Goal: Transaction & Acquisition: Register for event/course

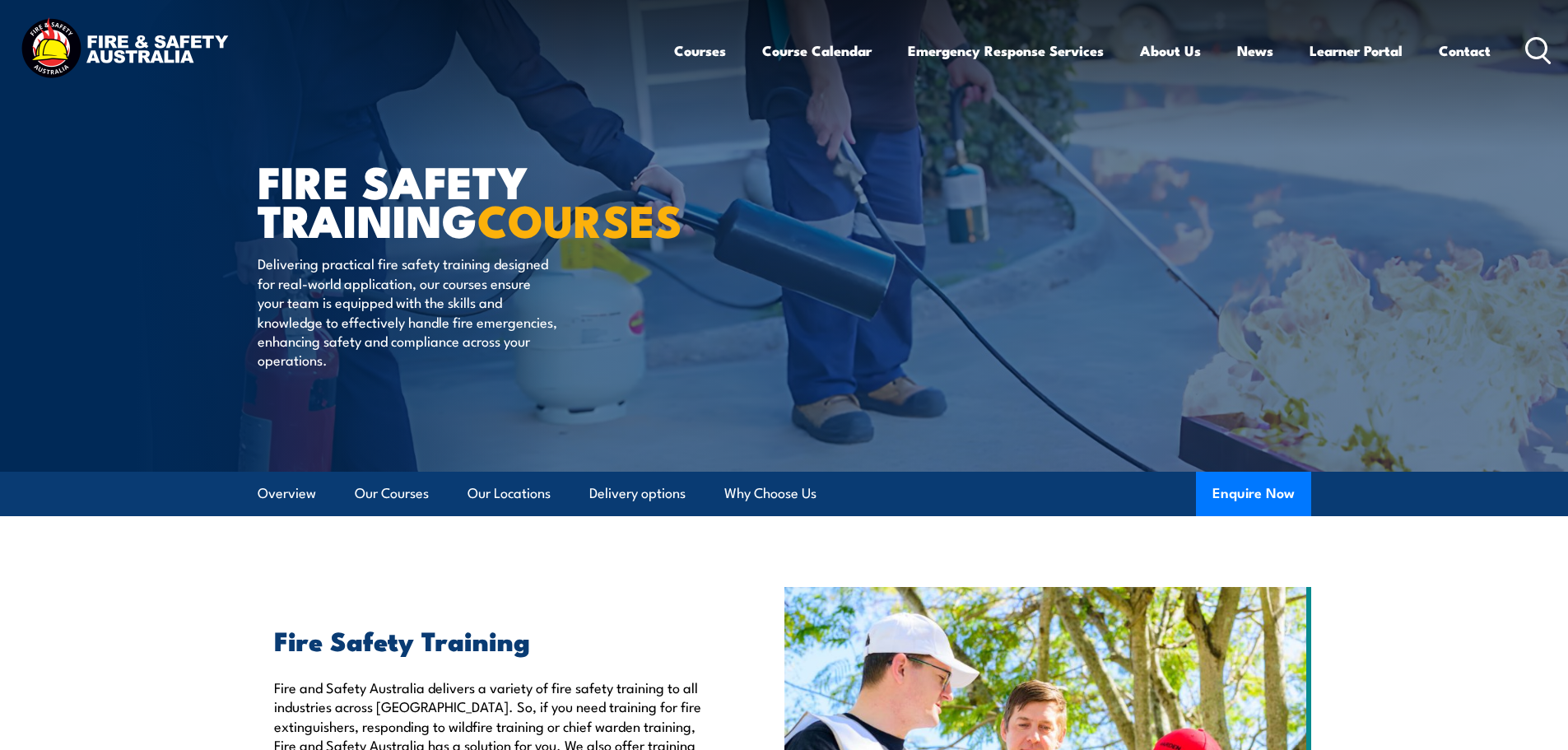
click at [1534, 46] on icon at bounding box center [1538, 51] width 26 height 27
click at [1539, 46] on icon at bounding box center [1538, 51] width 26 height 27
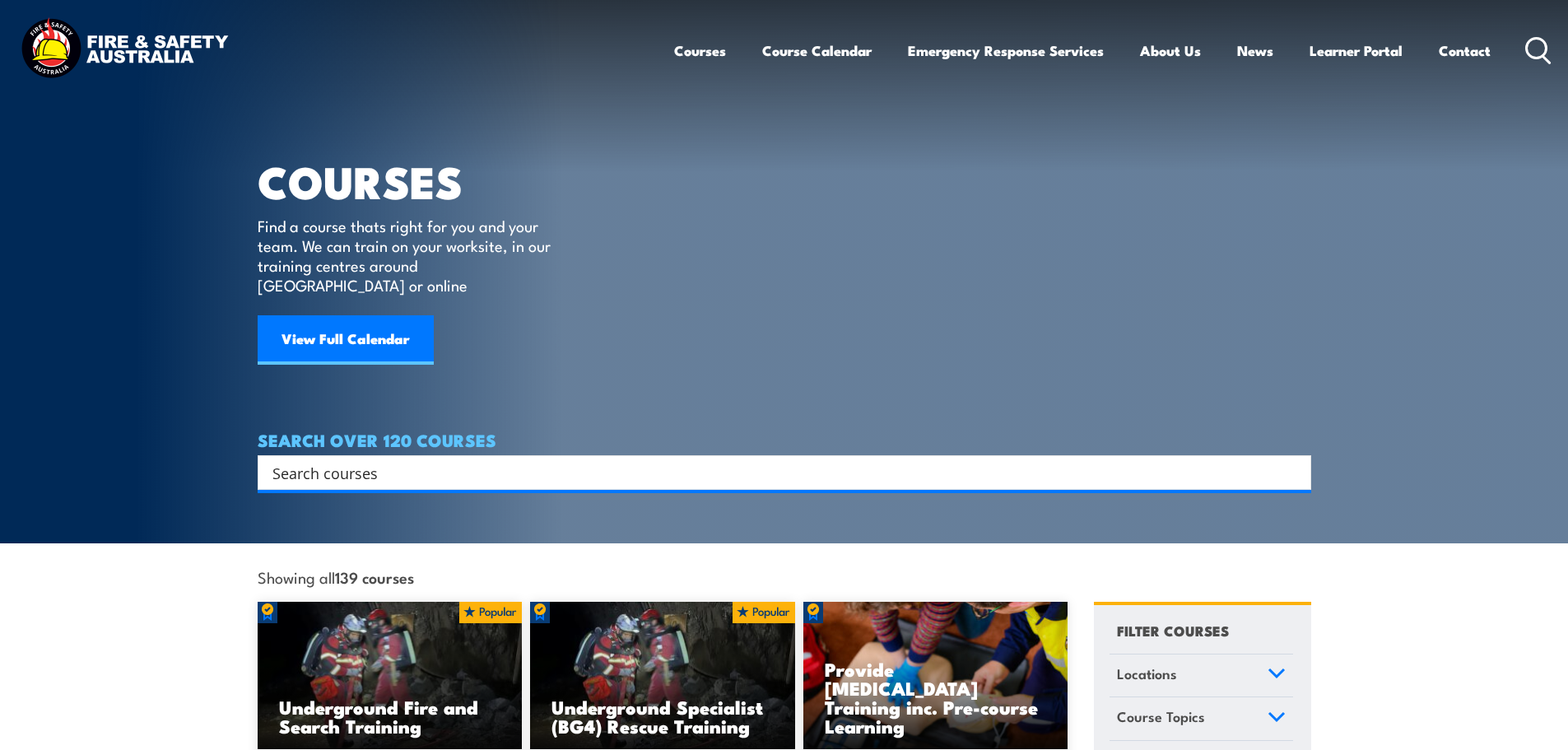
click at [291, 460] on input "Search input" at bounding box center [773, 472] width 1003 height 24
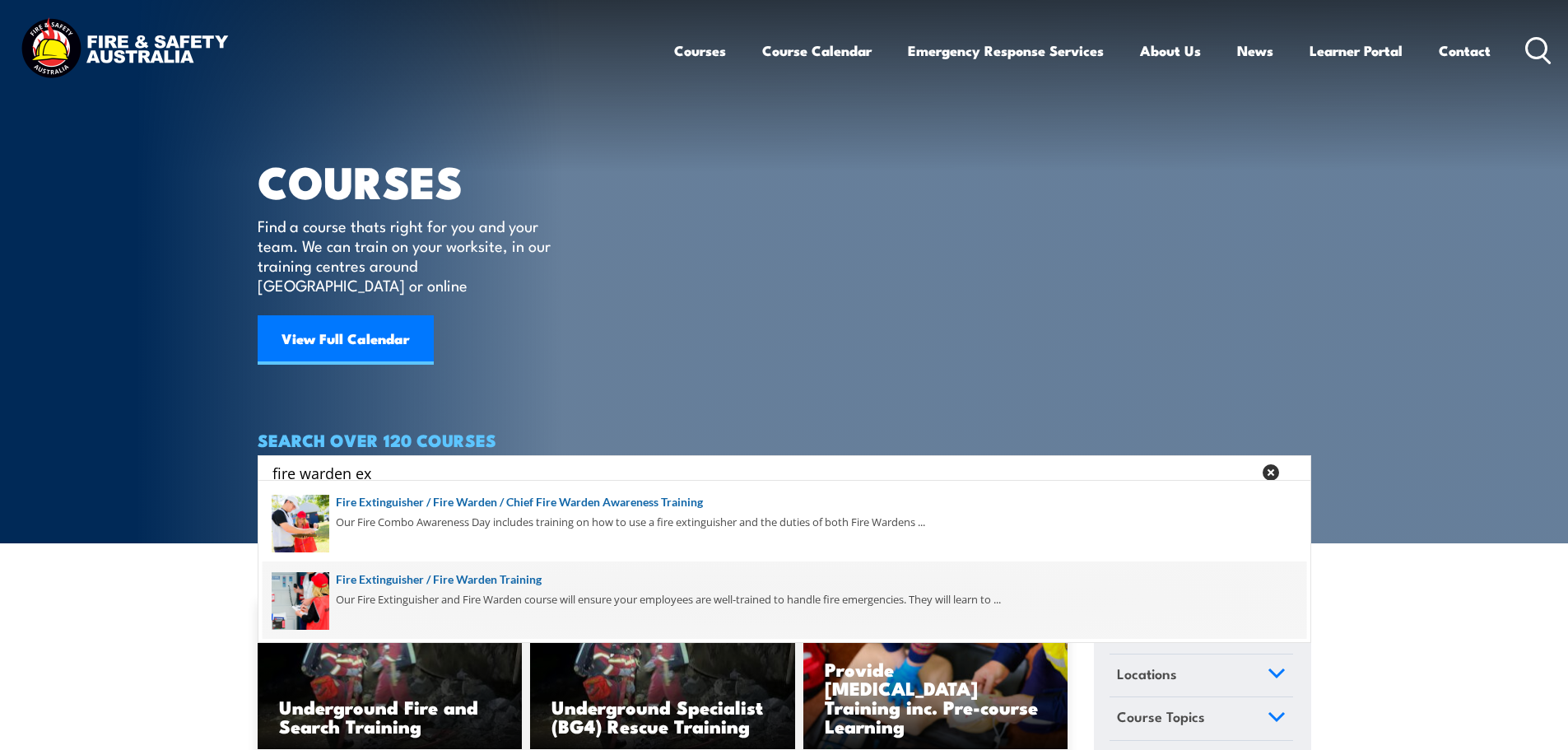
type input "fire warden ex"
click at [482, 580] on span at bounding box center [784, 600] width 1043 height 78
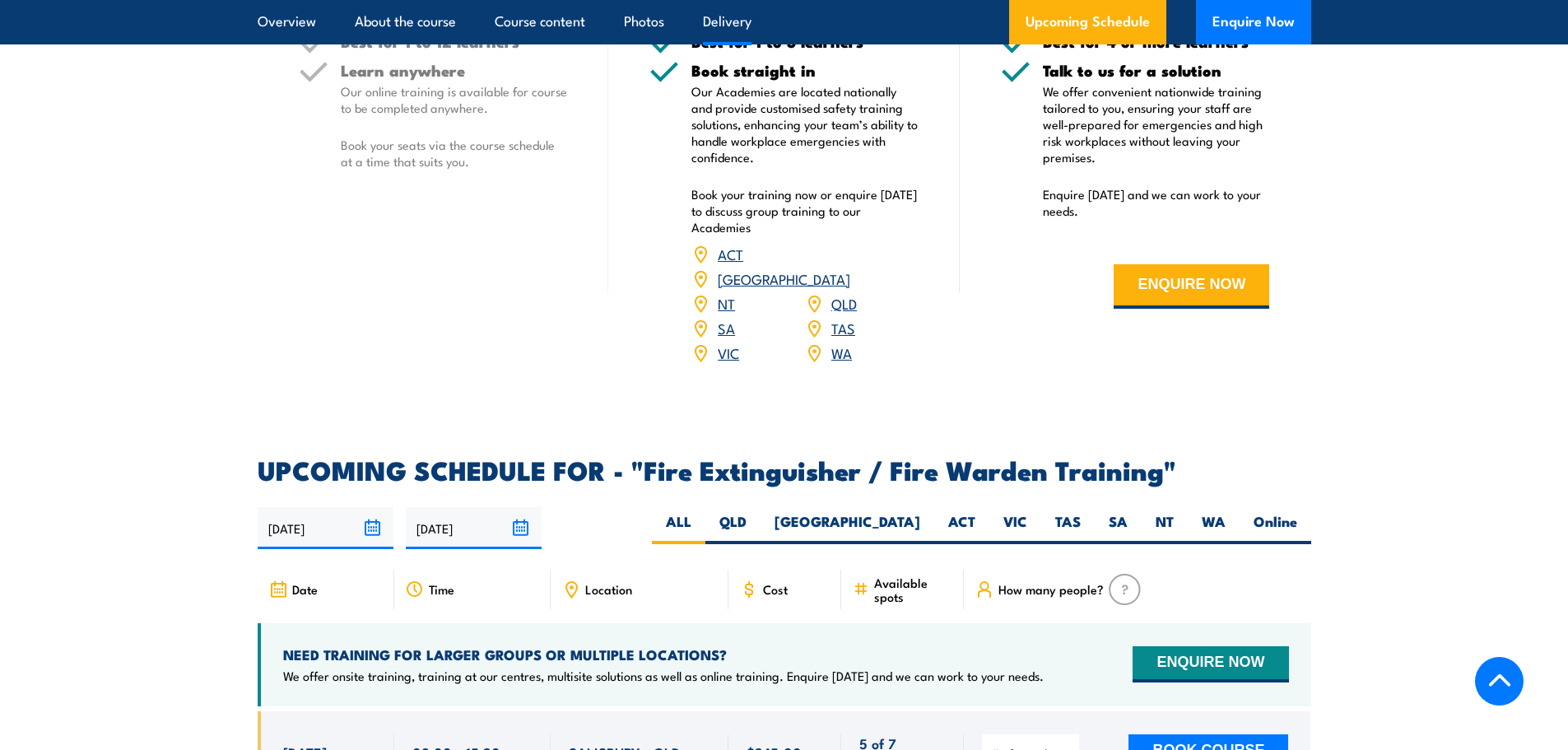
scroll to position [2139, 0]
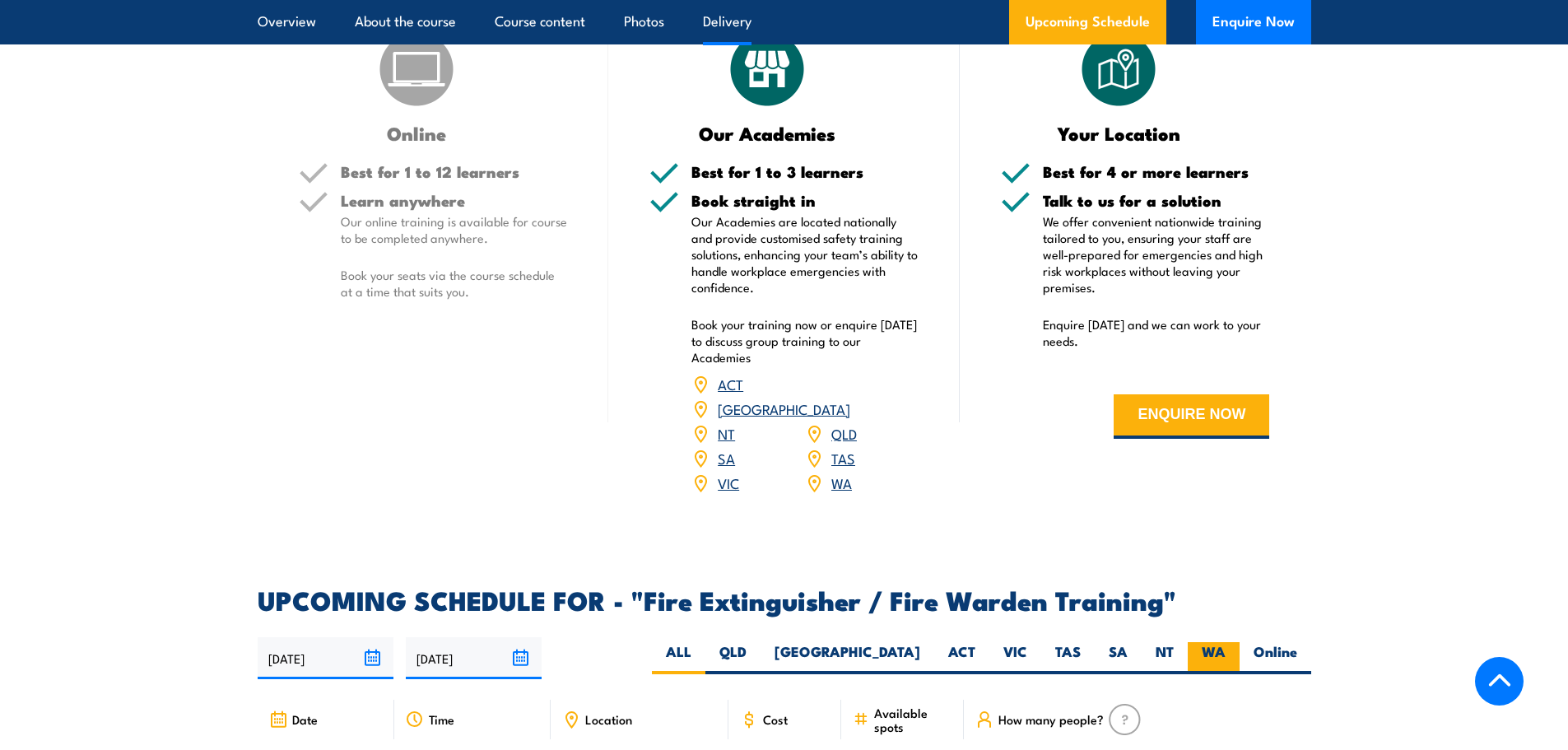
click at [1204, 642] on label "WA" at bounding box center [1213, 658] width 52 height 32
click at [1226, 642] on input "WA" at bounding box center [1231, 647] width 11 height 11
radio input "true"
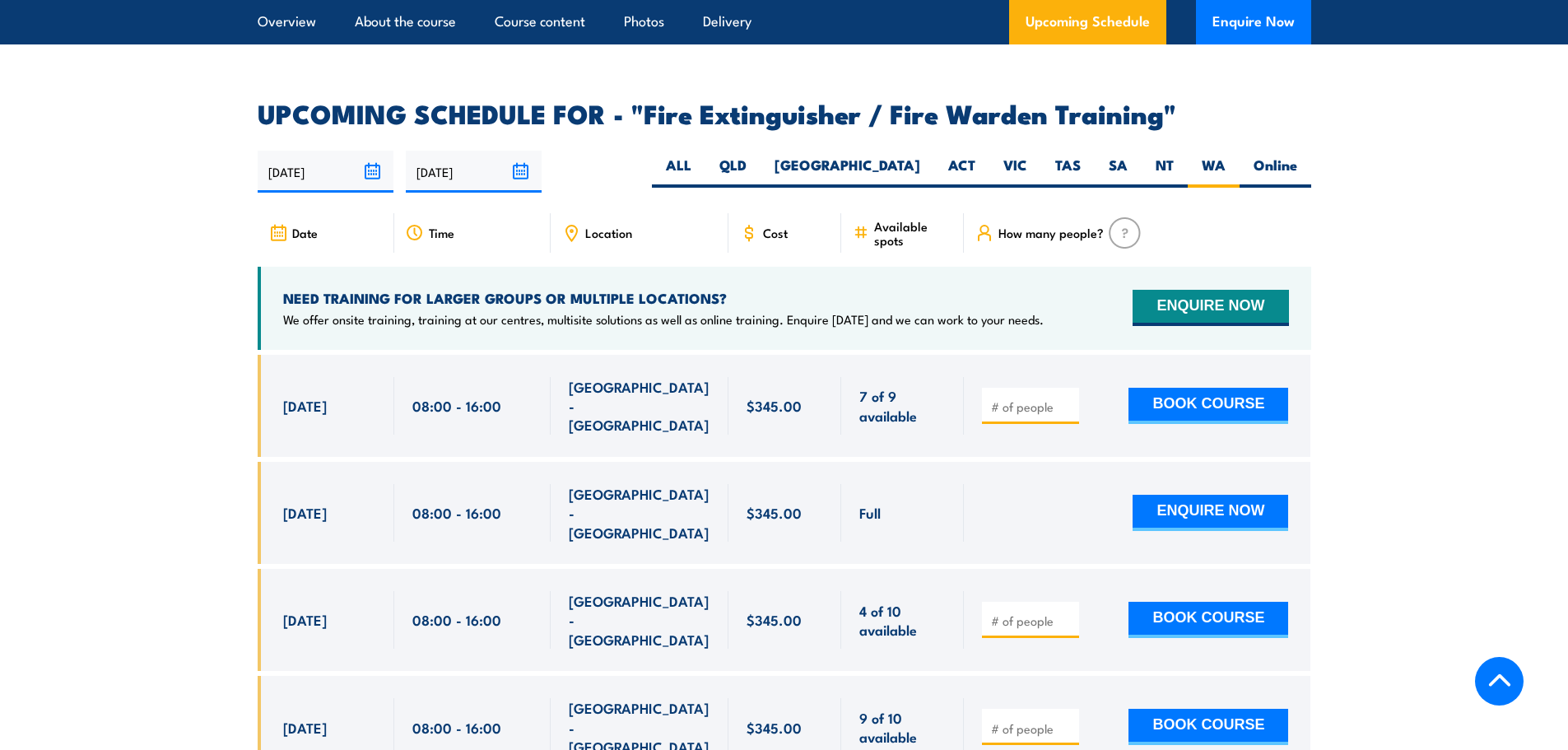
scroll to position [2702, 0]
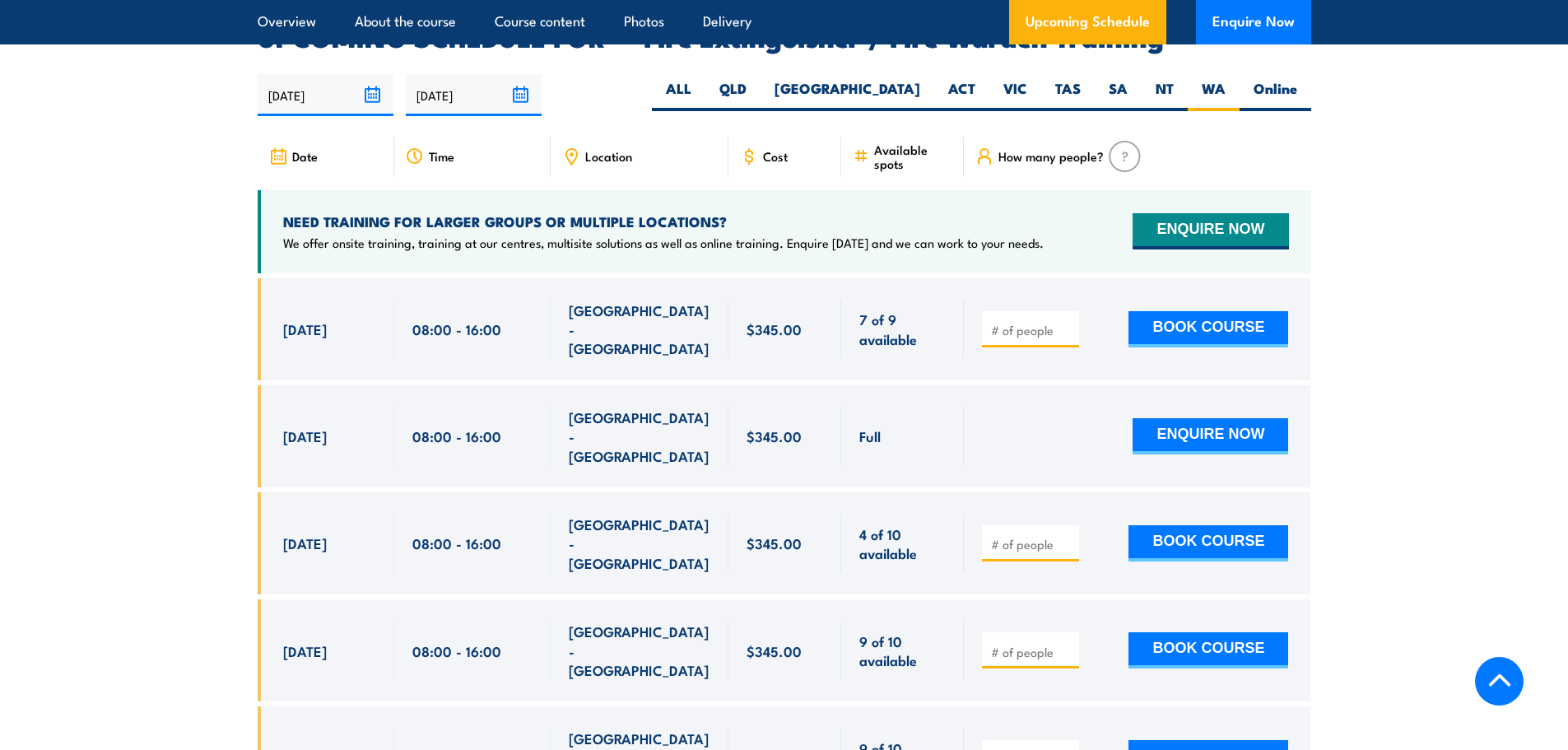
click at [171, 421] on section "UPCOMING SCHEDULE FOR - "Fire Extinguisher / Fire Warden Training" 01/09/2025 2…" at bounding box center [784, 590] width 1568 height 1131
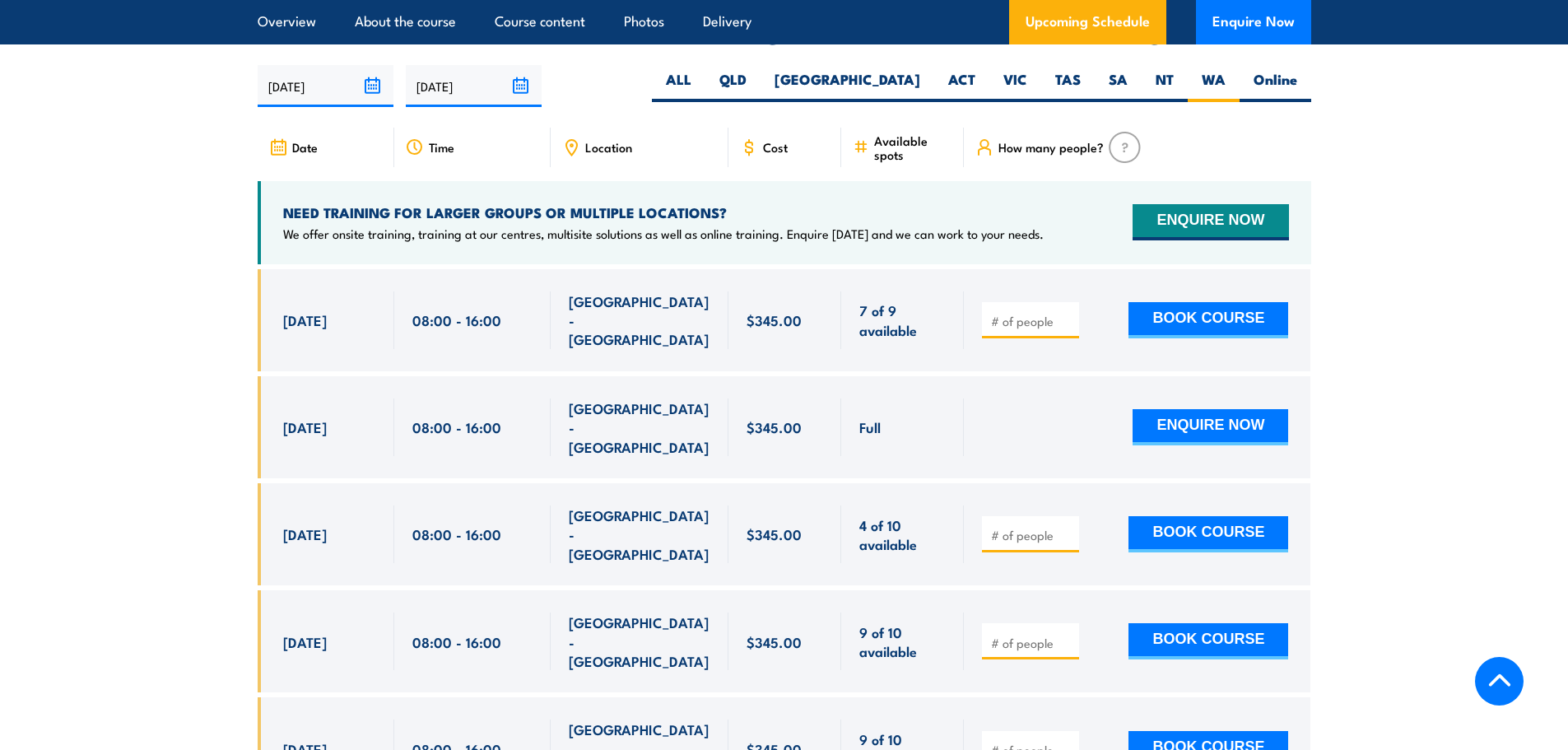
click at [1028, 312] on input "number" at bounding box center [1032, 320] width 82 height 16
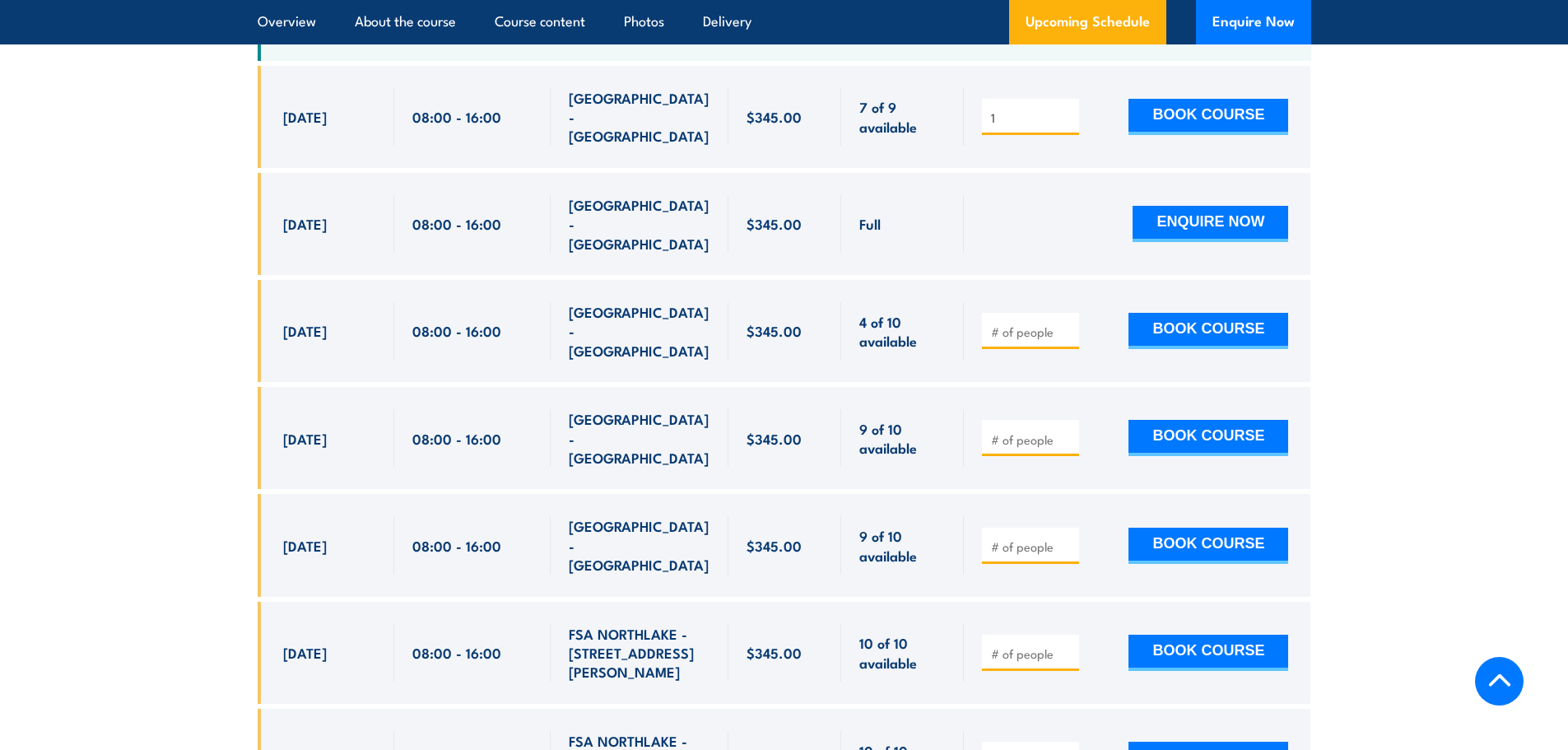
scroll to position [3041, 0]
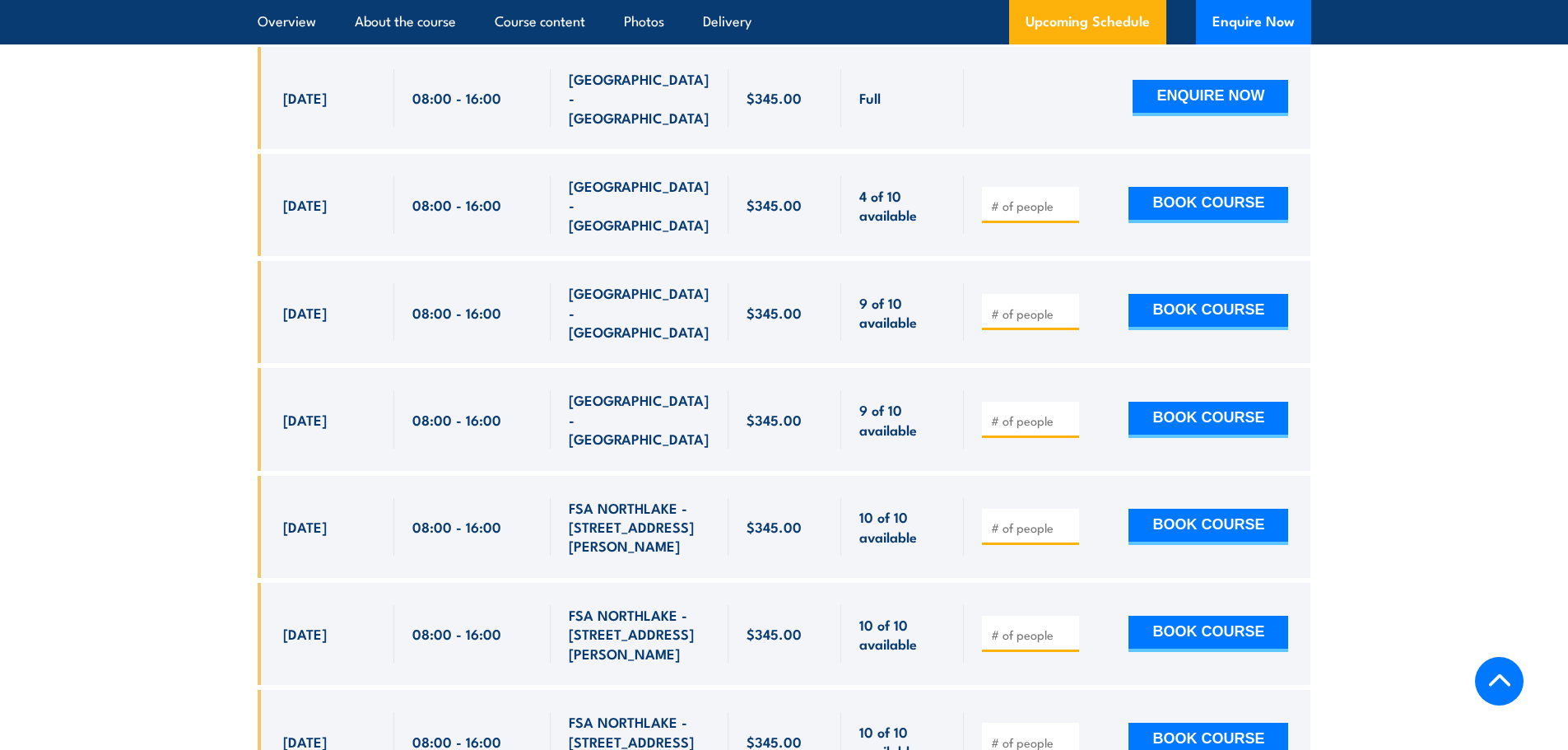
type input "1"
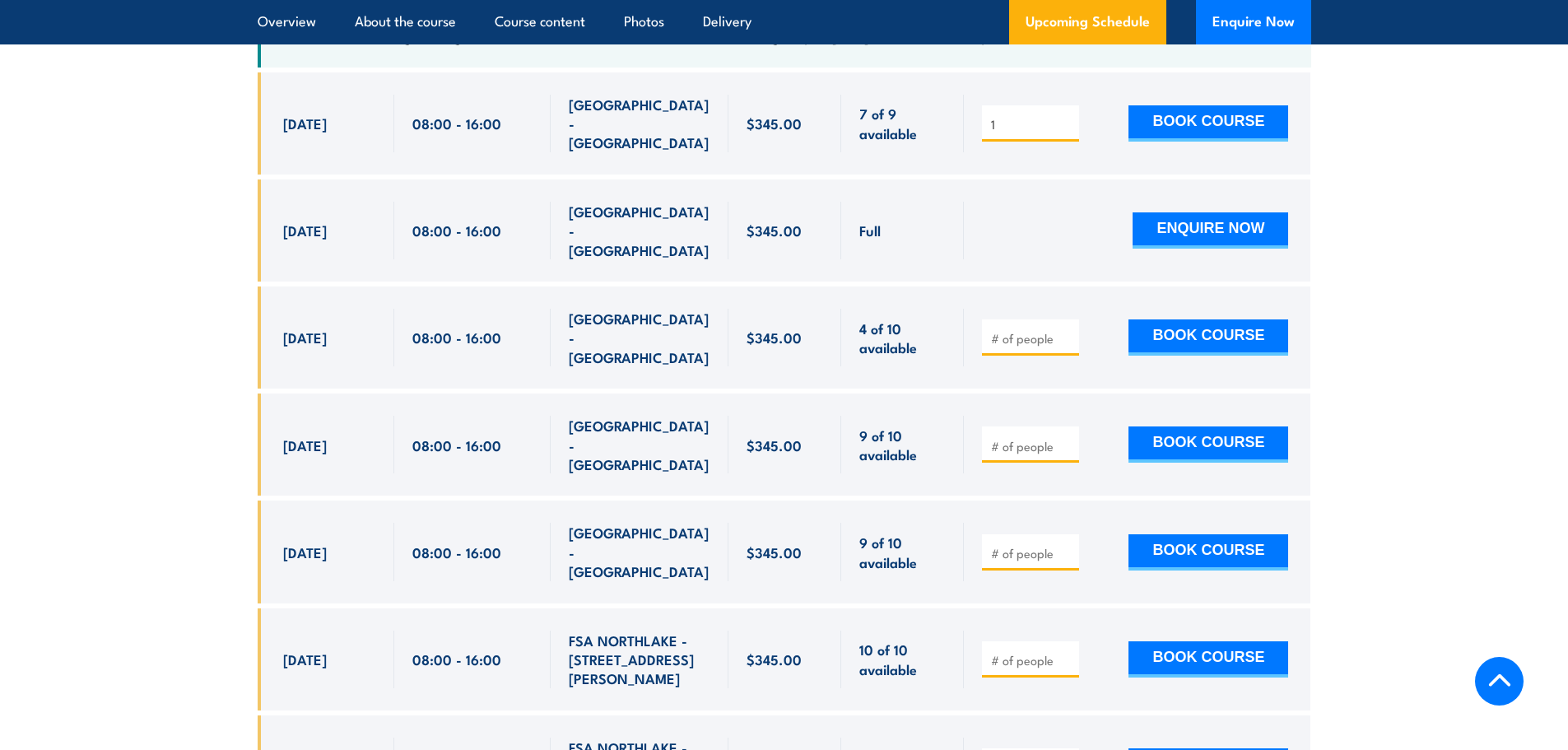
scroll to position [2876, 0]
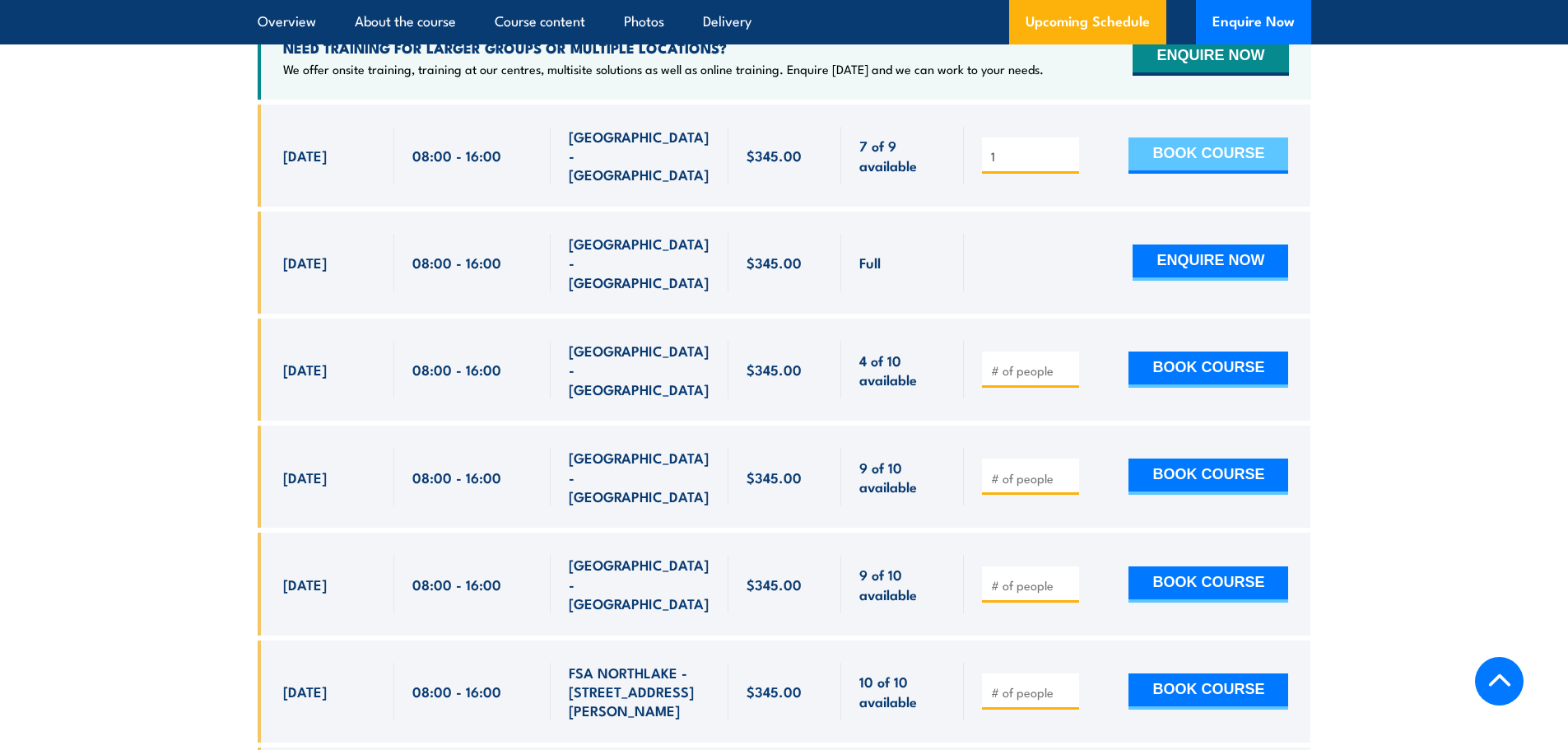
click at [1223, 138] on button "BOOK COURSE" at bounding box center [1208, 155] width 160 height 36
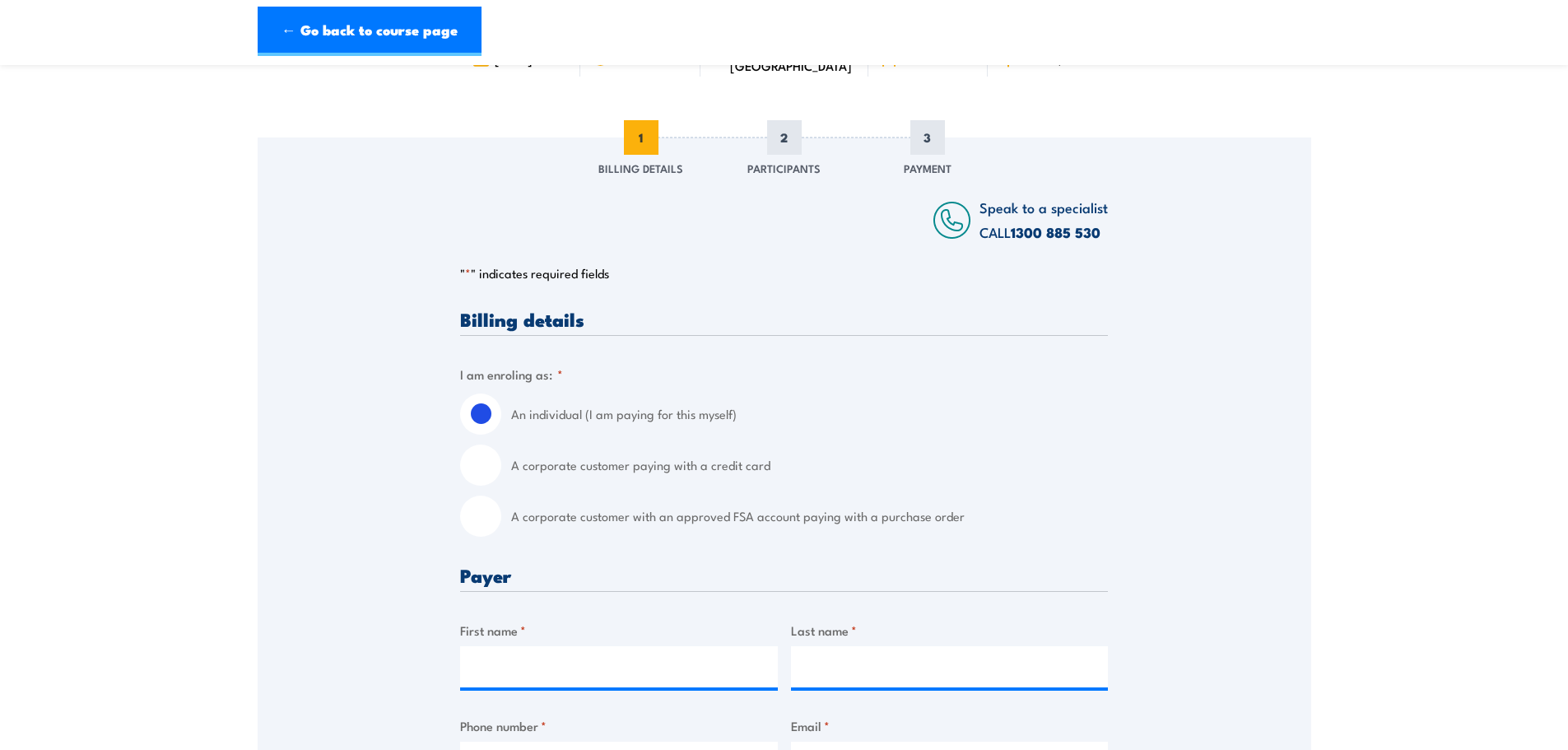
scroll to position [329, 0]
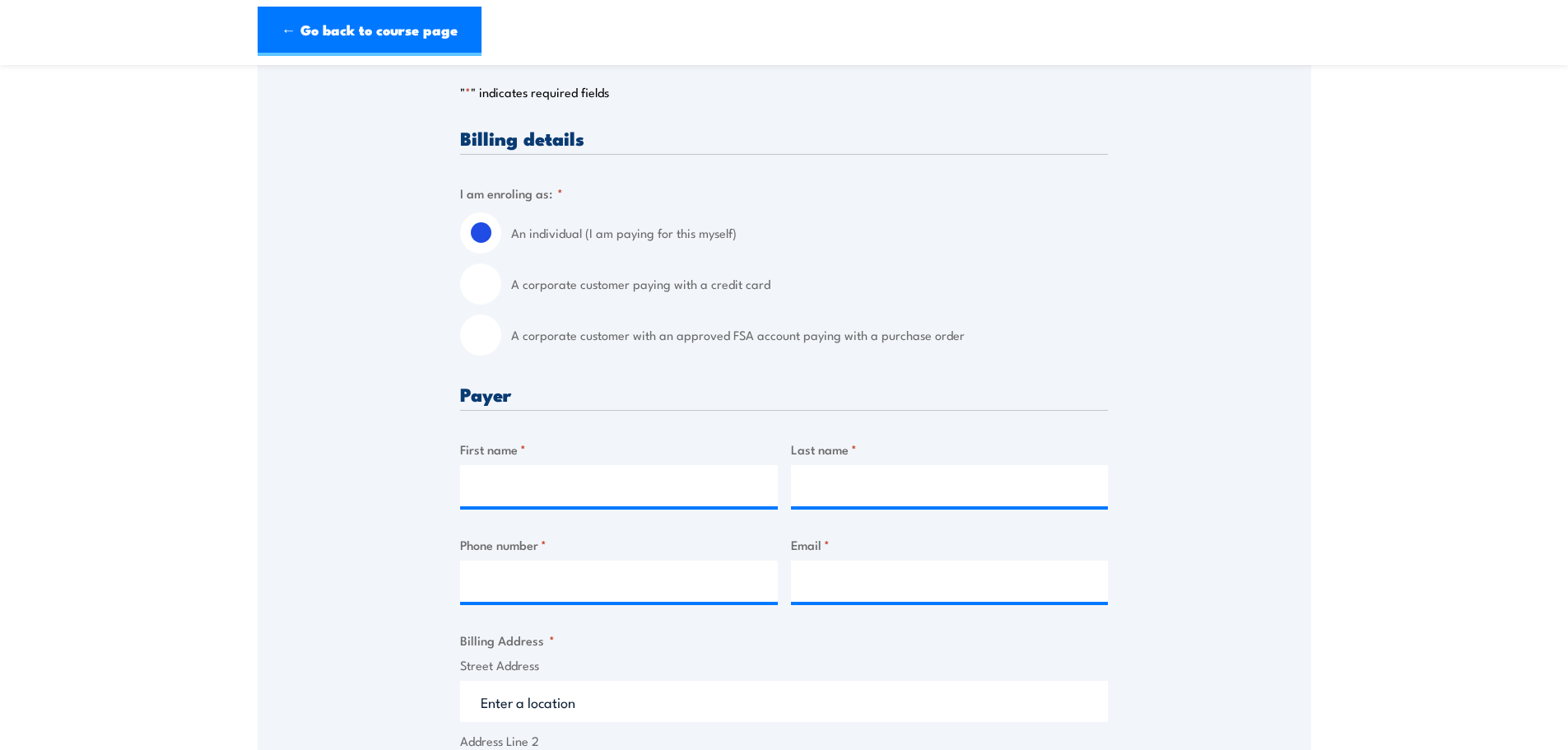
click at [487, 332] on input "A corporate customer with an approved FSA account paying with a purchase order" at bounding box center [481, 334] width 41 height 41
radio input "true"
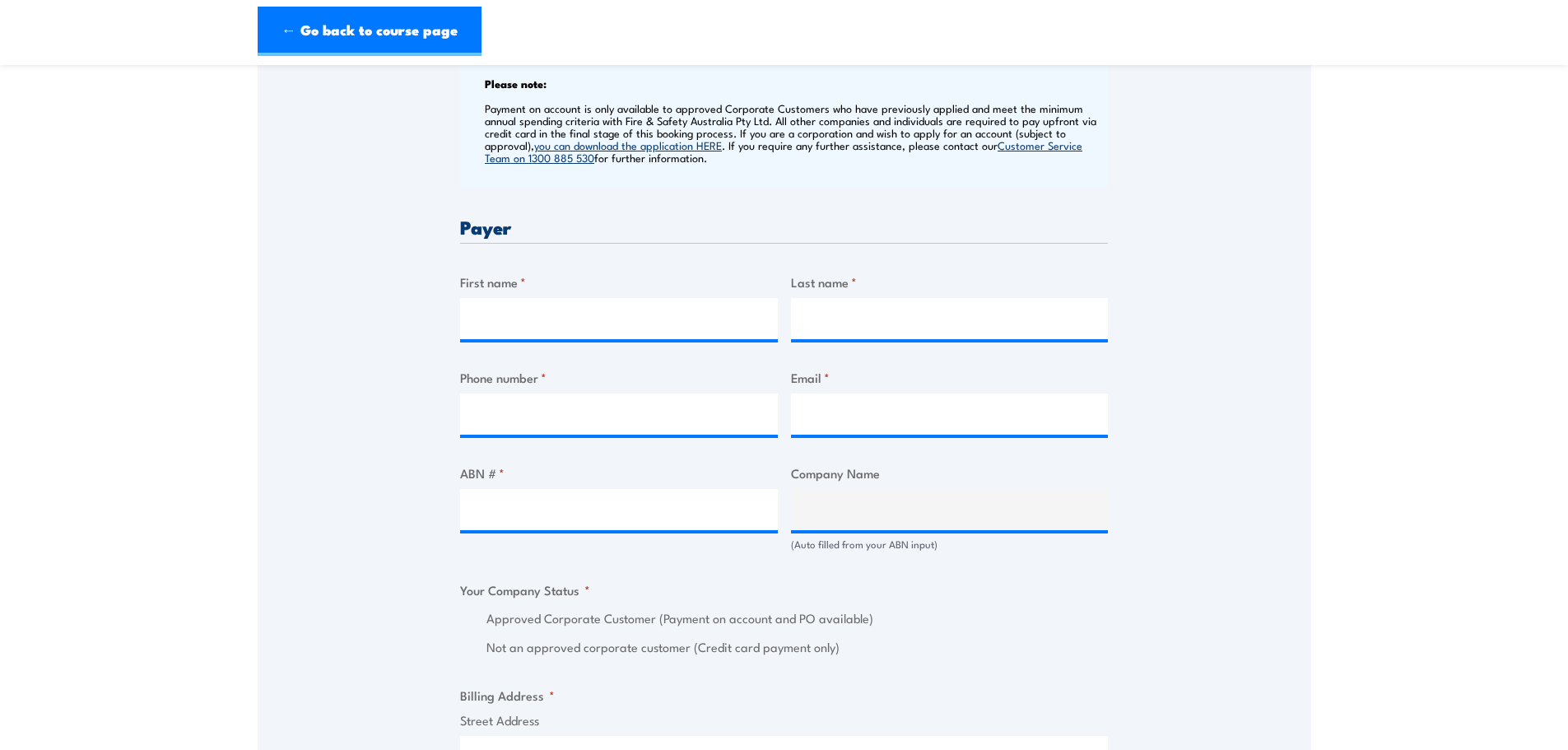
scroll to position [658, 0]
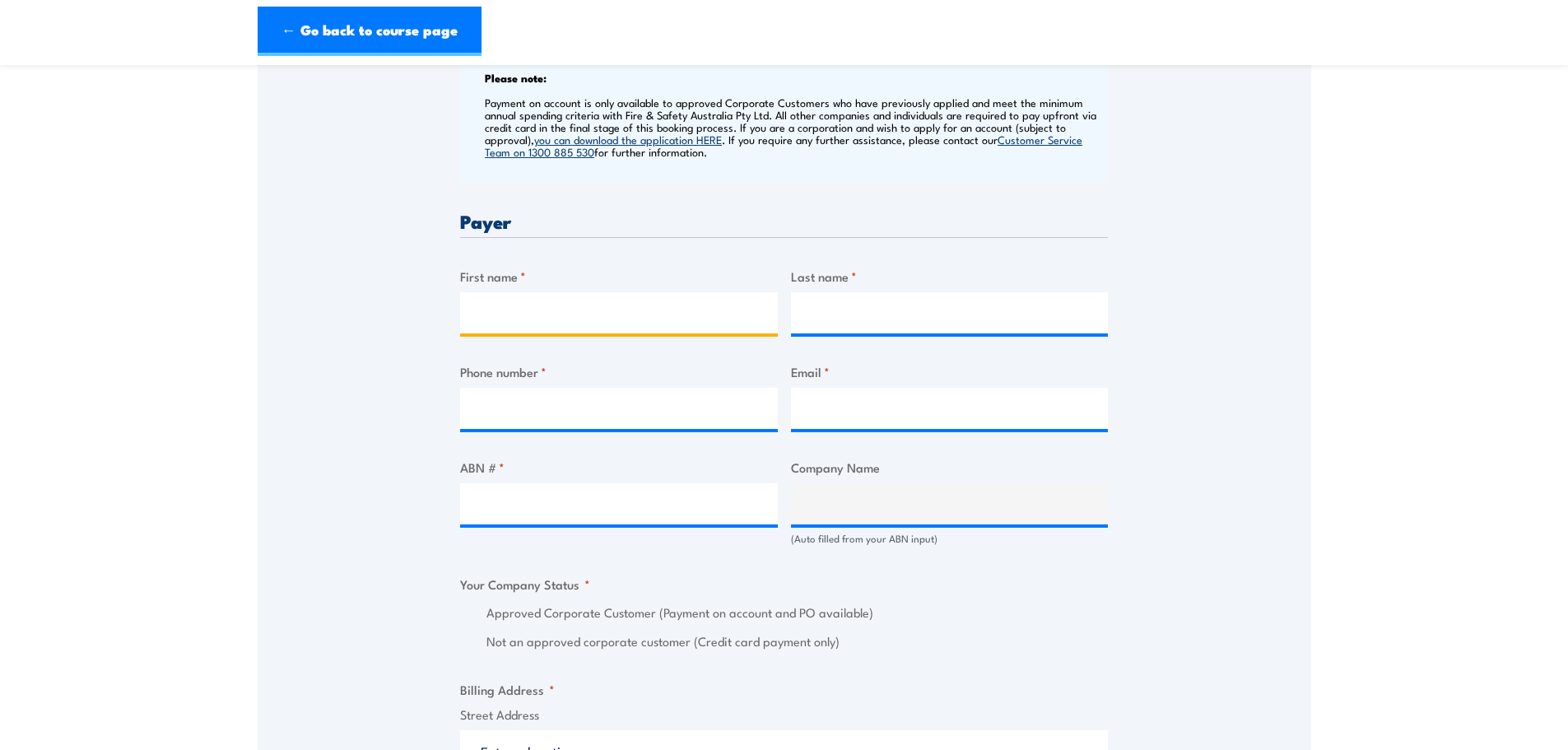
click at [589, 303] on input "First name *" at bounding box center [619, 312] width 318 height 41
type input "Suzie"
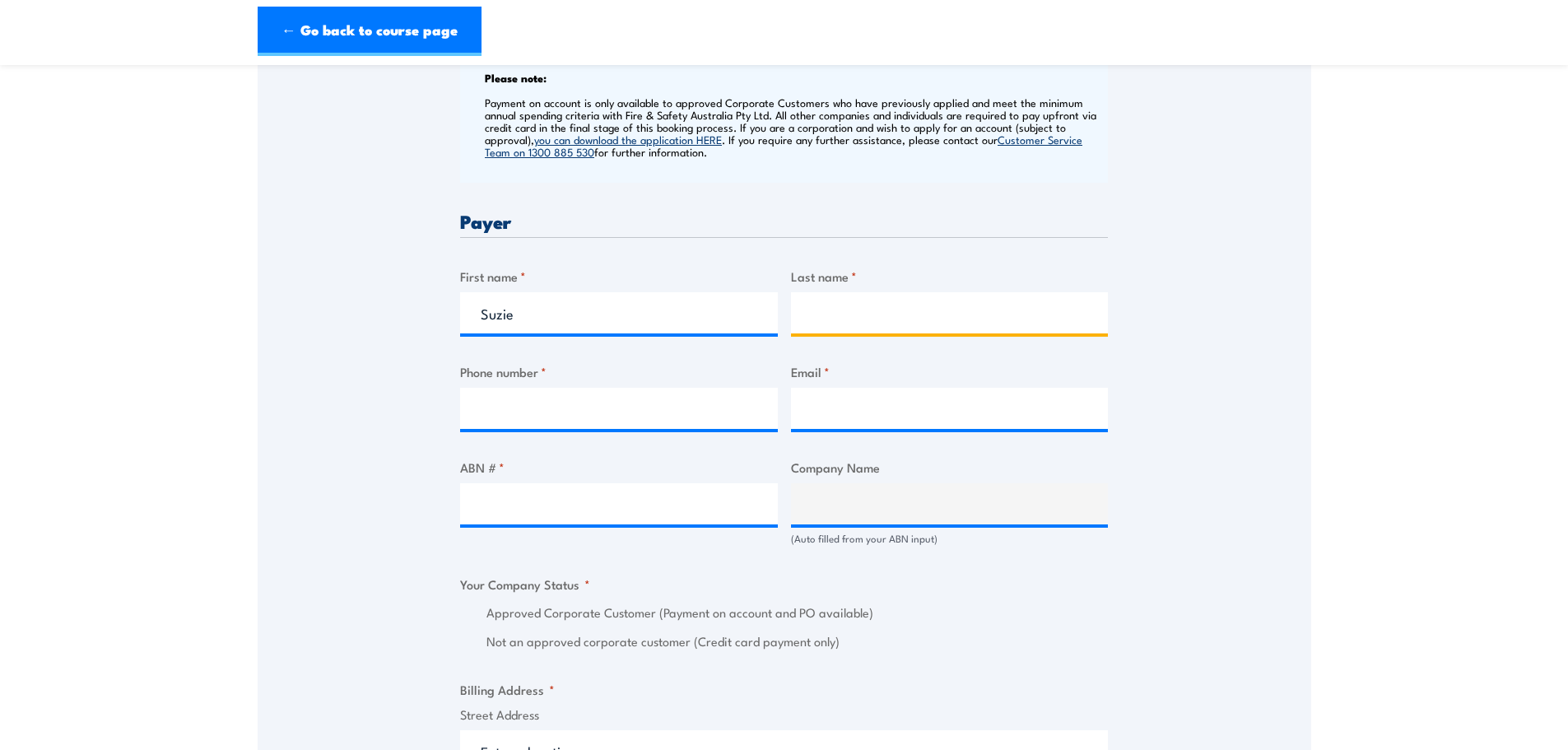
type input "Vitkovsky"
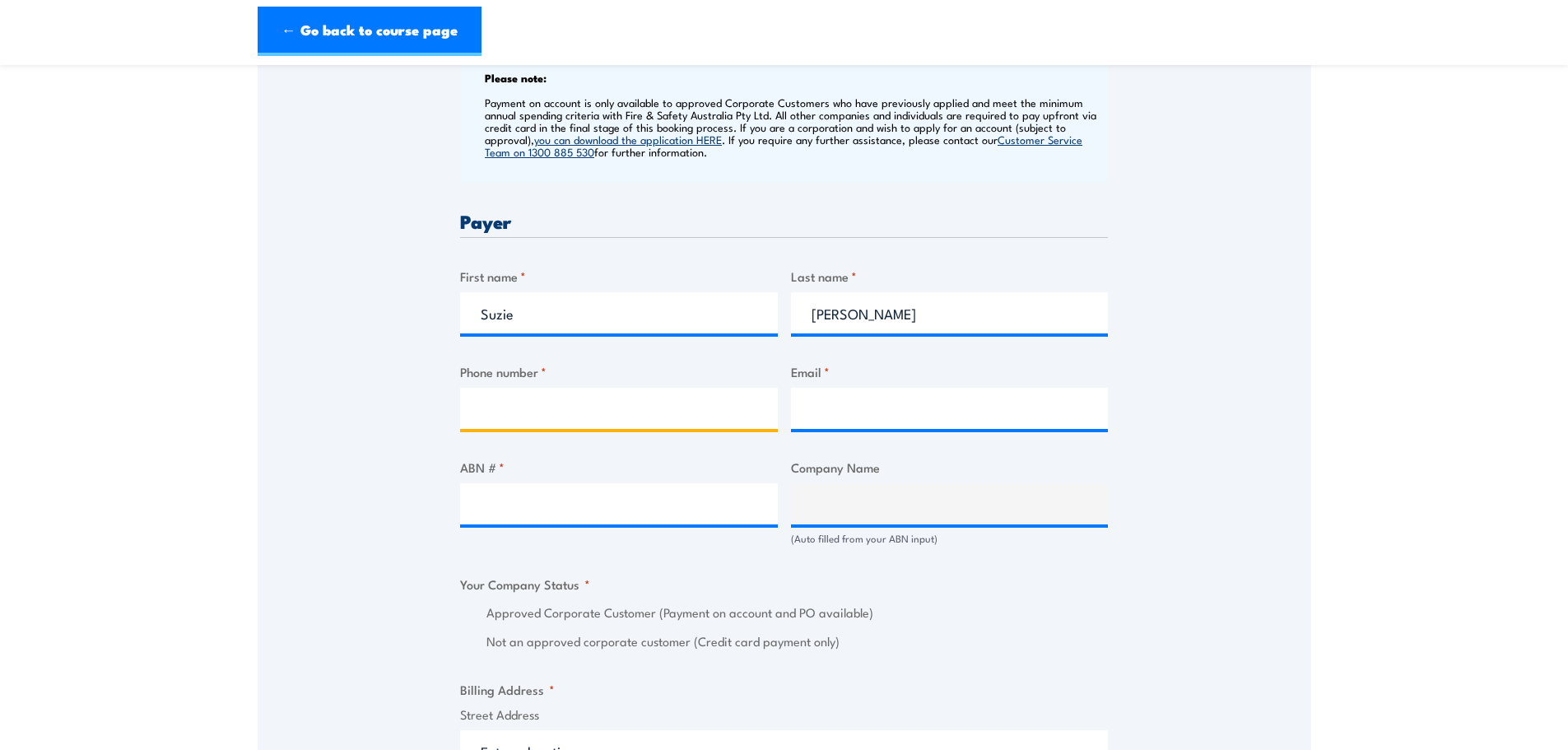
type input "0419950457"
type input "suzie.vitkovsky@clarke-energy.com"
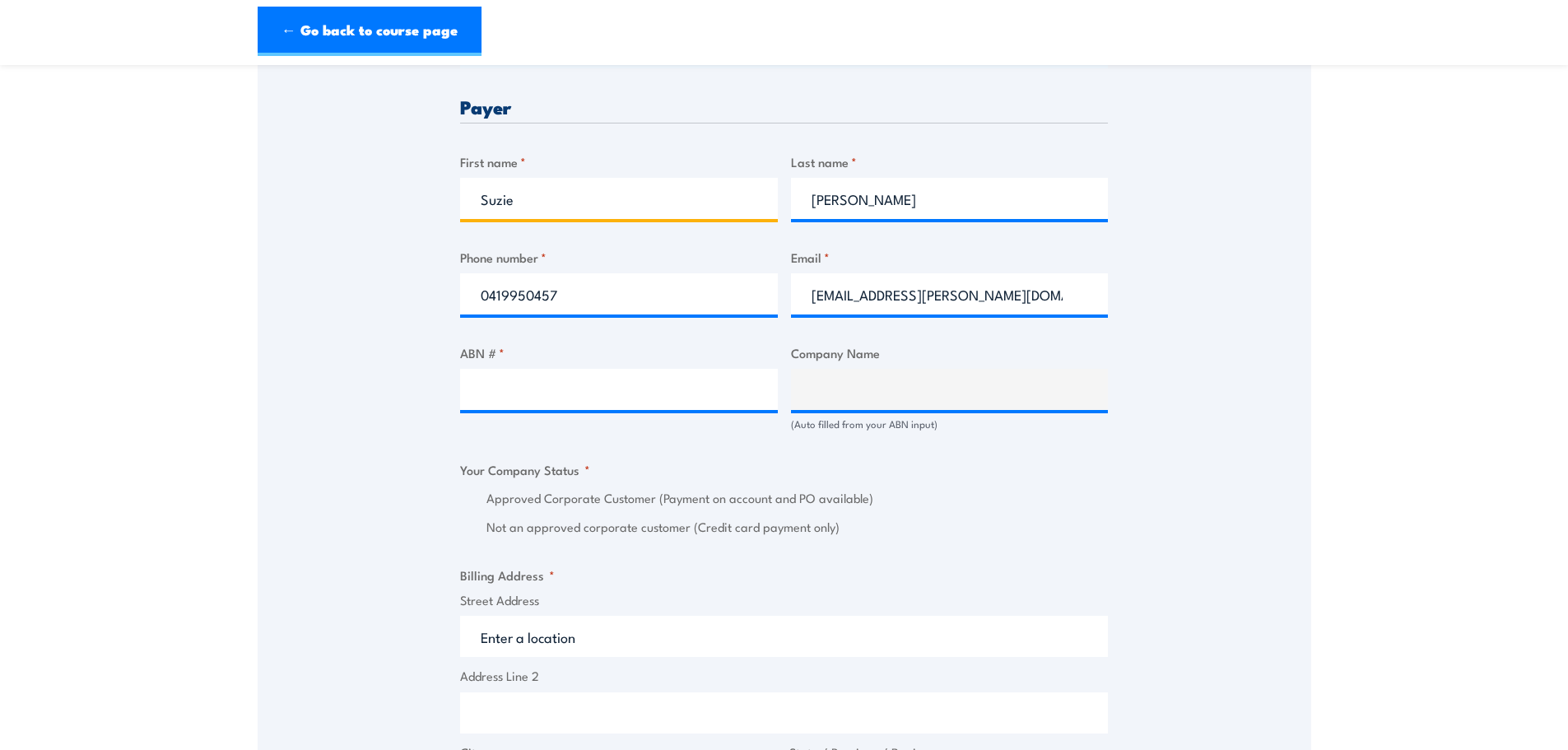
scroll to position [823, 0]
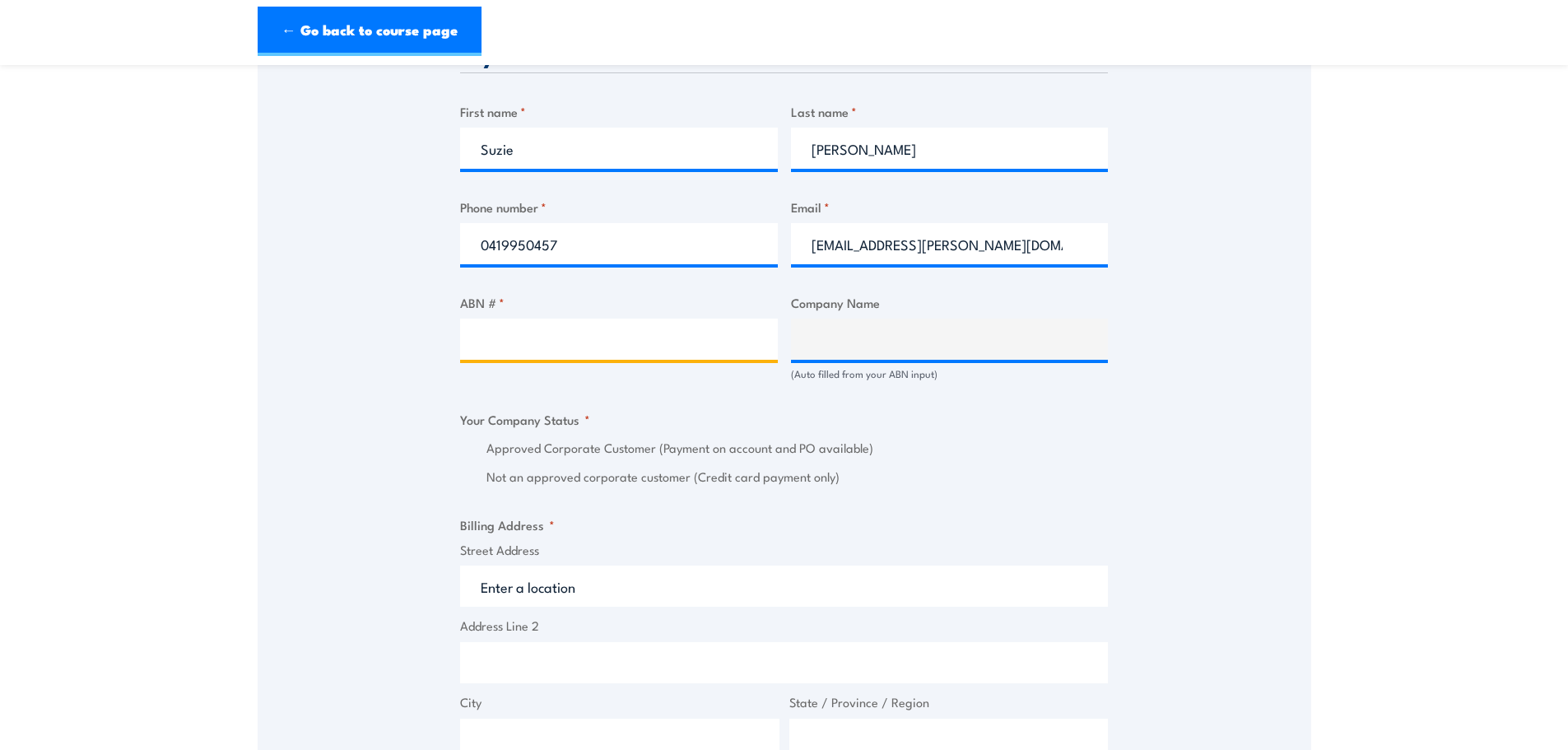
click at [547, 335] on input "ABN # *" at bounding box center [619, 339] width 318 height 41
click at [526, 334] on input "ABN # *" at bounding box center [619, 339] width 318 height 41
paste input "20 086 492 935"
type input "20 086 492 935"
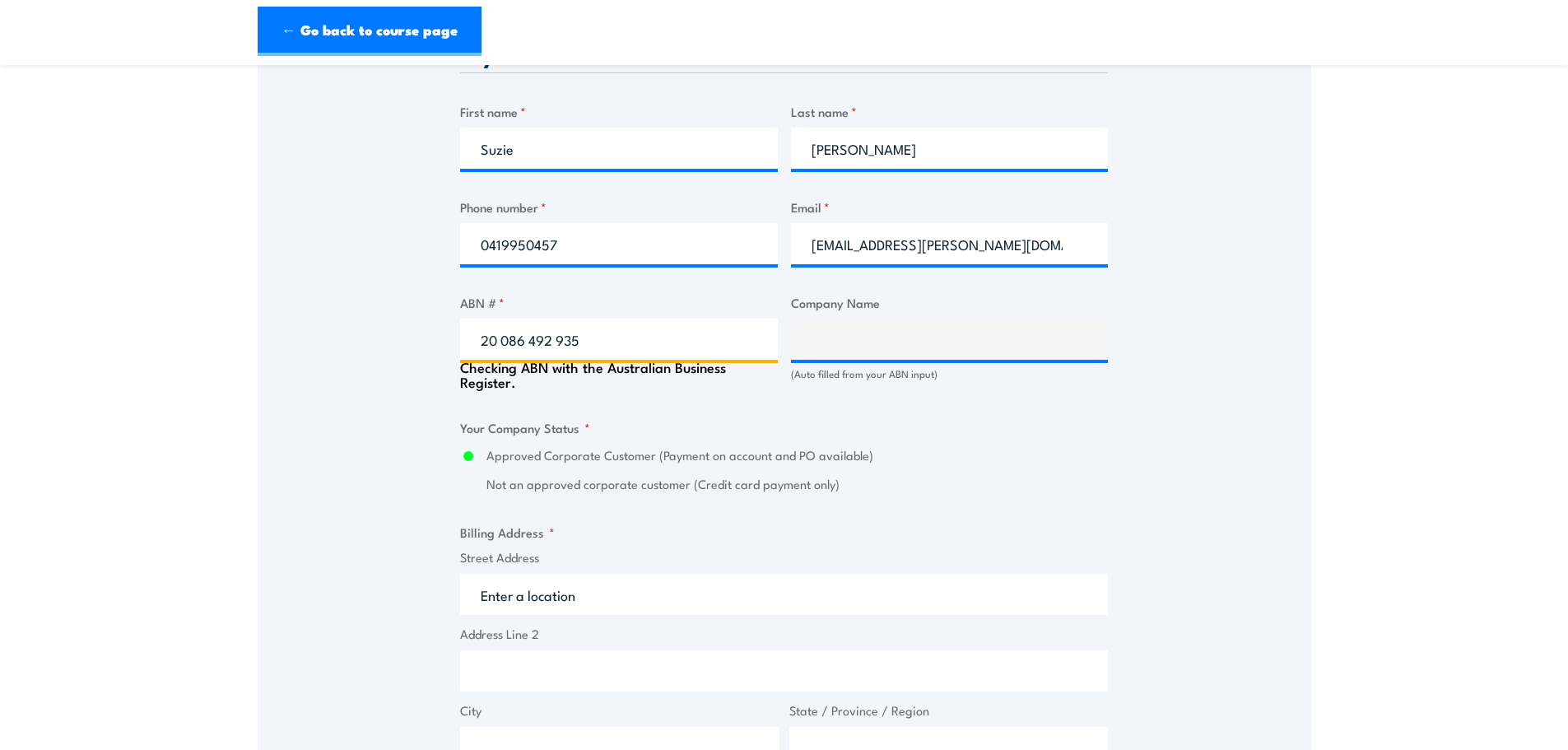
type input "CLARKE ENERGY (AUSTRALIA) PTY. LTD."
radio input "true"
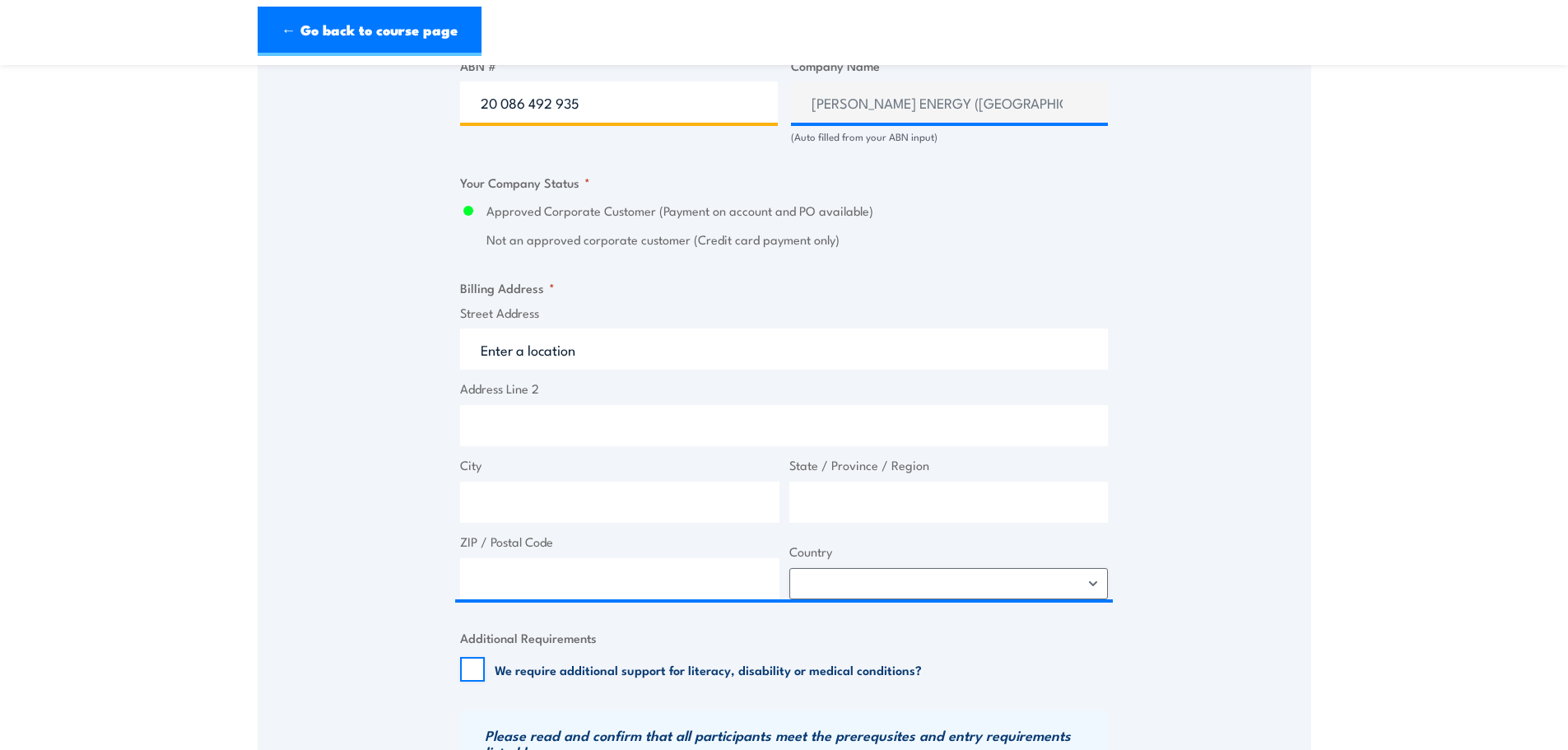
scroll to position [1152, 0]
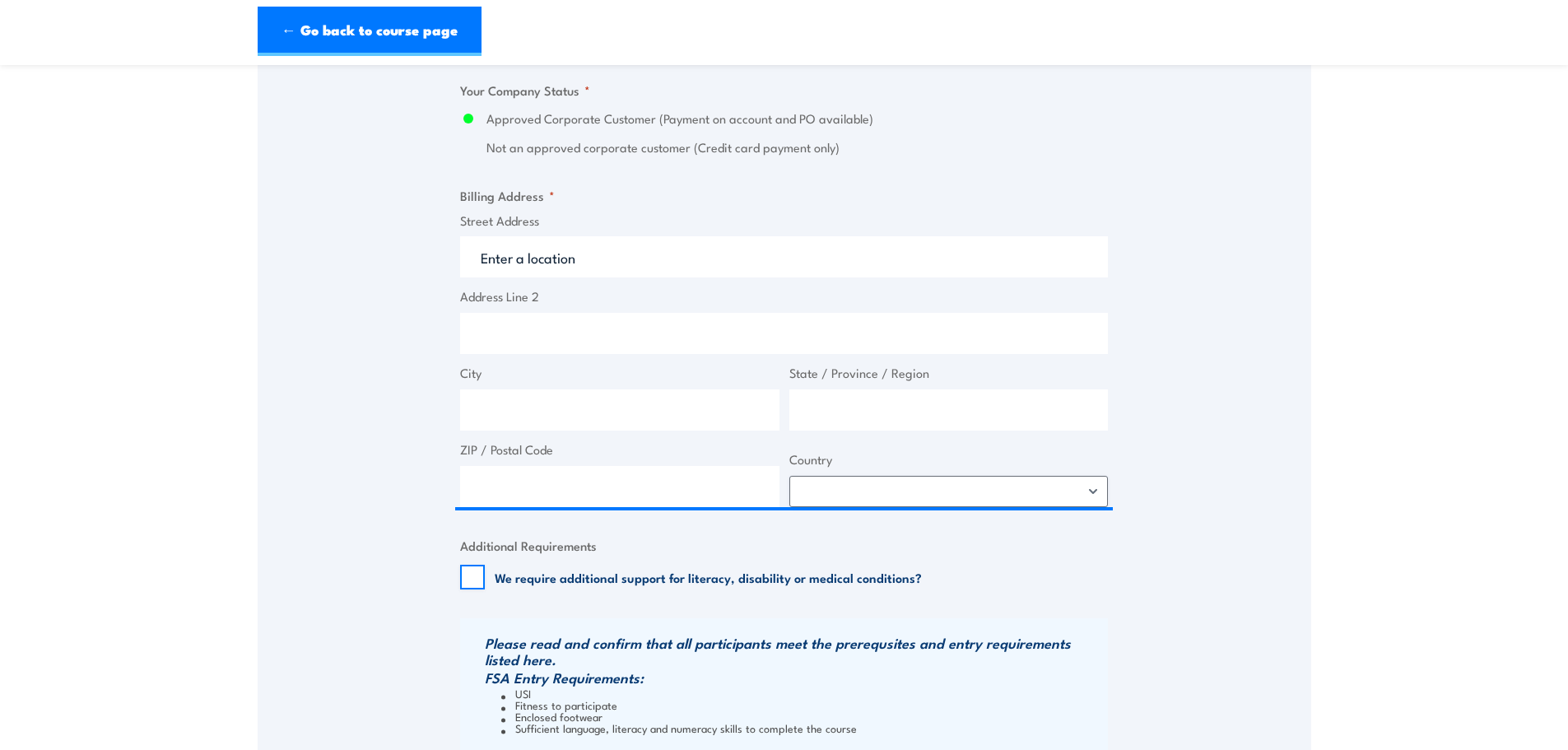
type input "20 086 492 935"
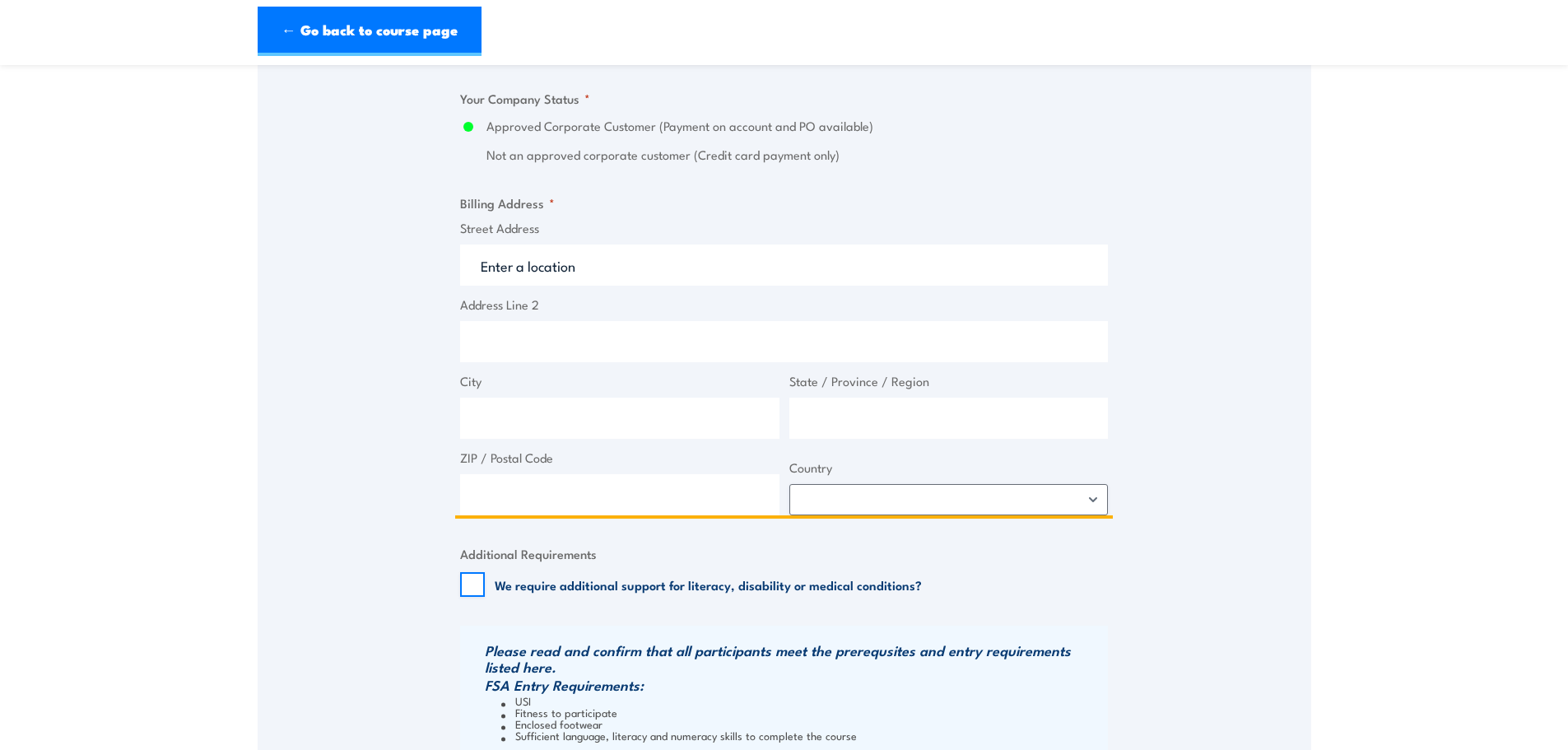
click at [496, 258] on input "Street Address" at bounding box center [784, 264] width 648 height 41
type input "1"
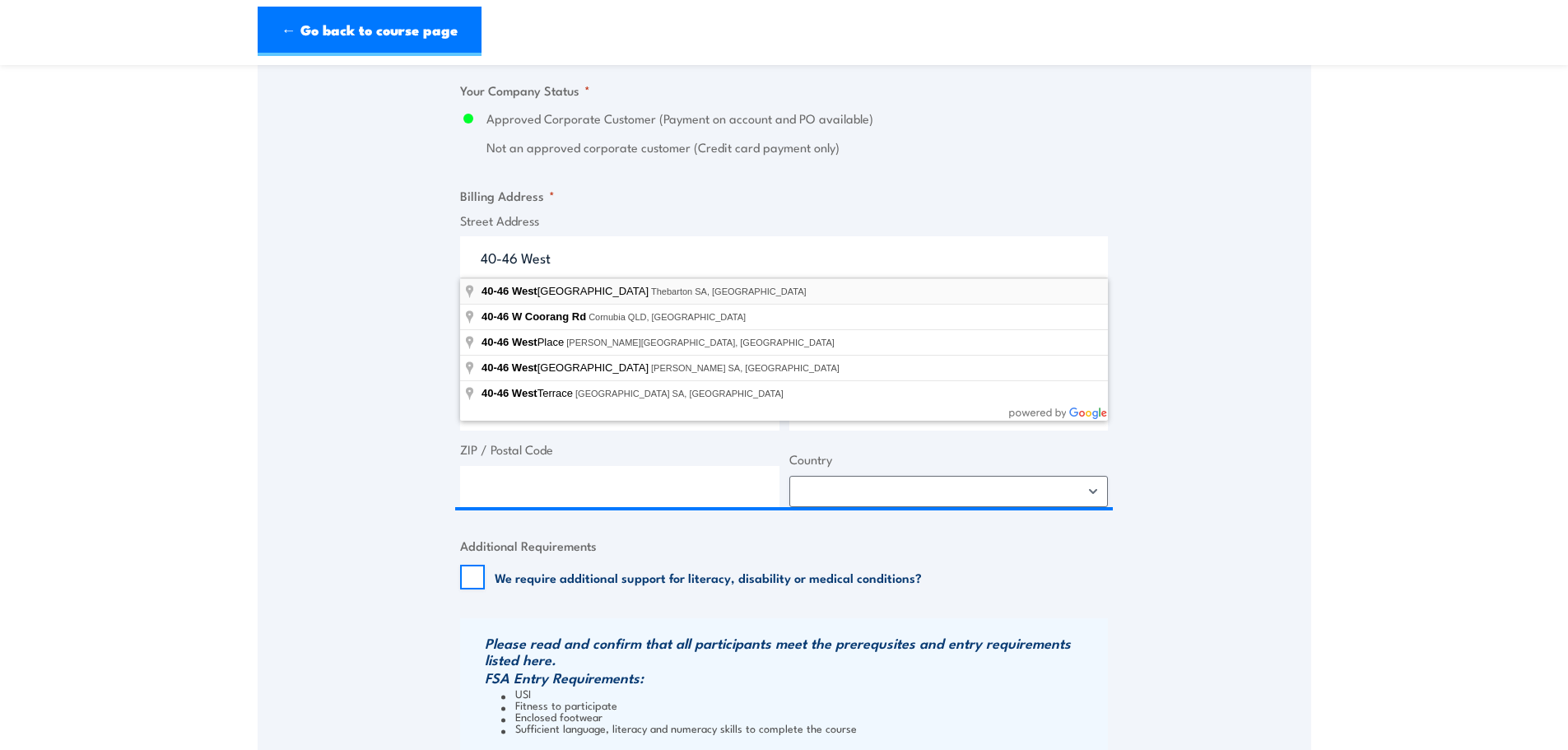
type input "40-46 West Thebarton Road, Thebarton SA, Australia"
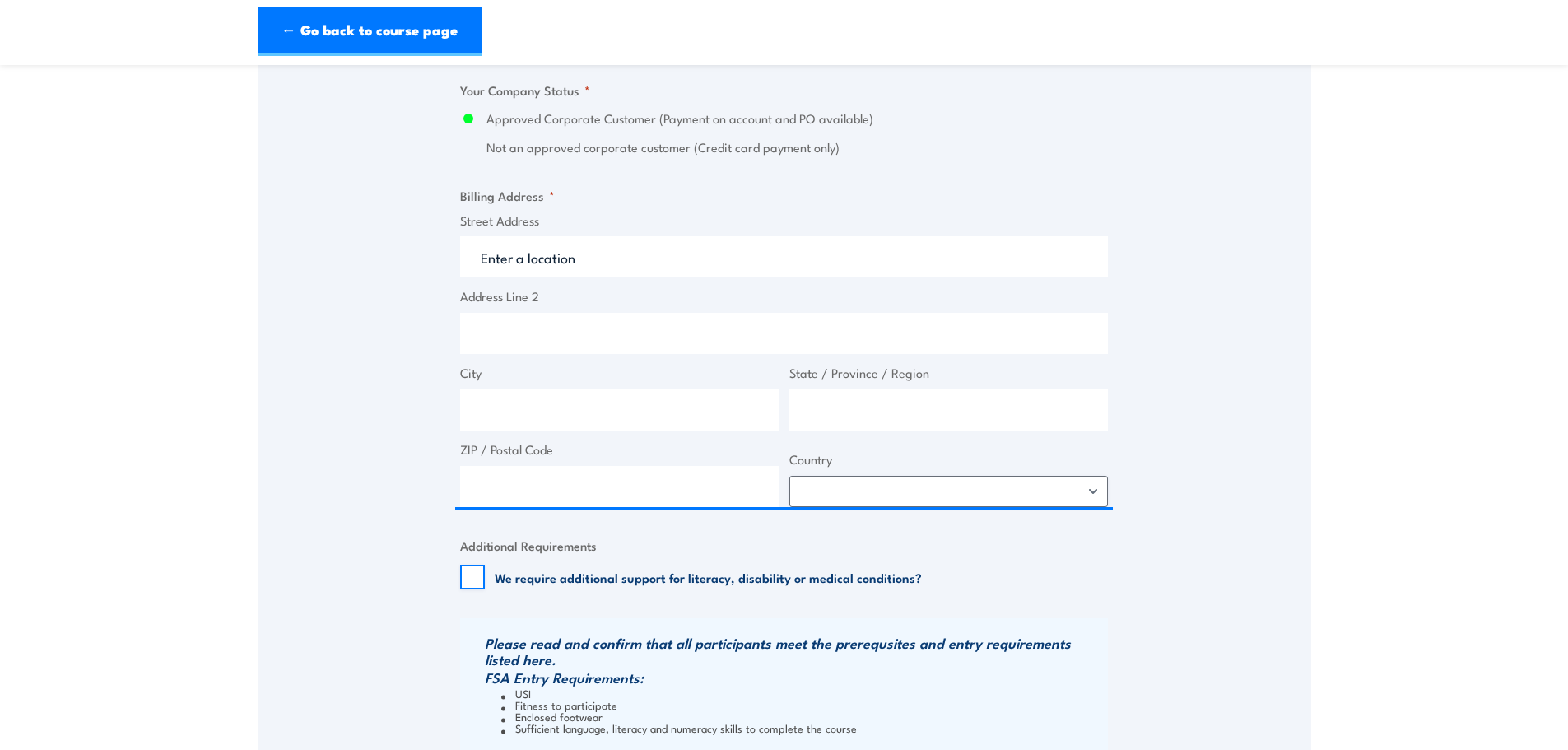
type input "40-46 W Thebarton Rd"
type input "Thebarton"
type input "South Australia"
type input "5031"
select select "Australia"
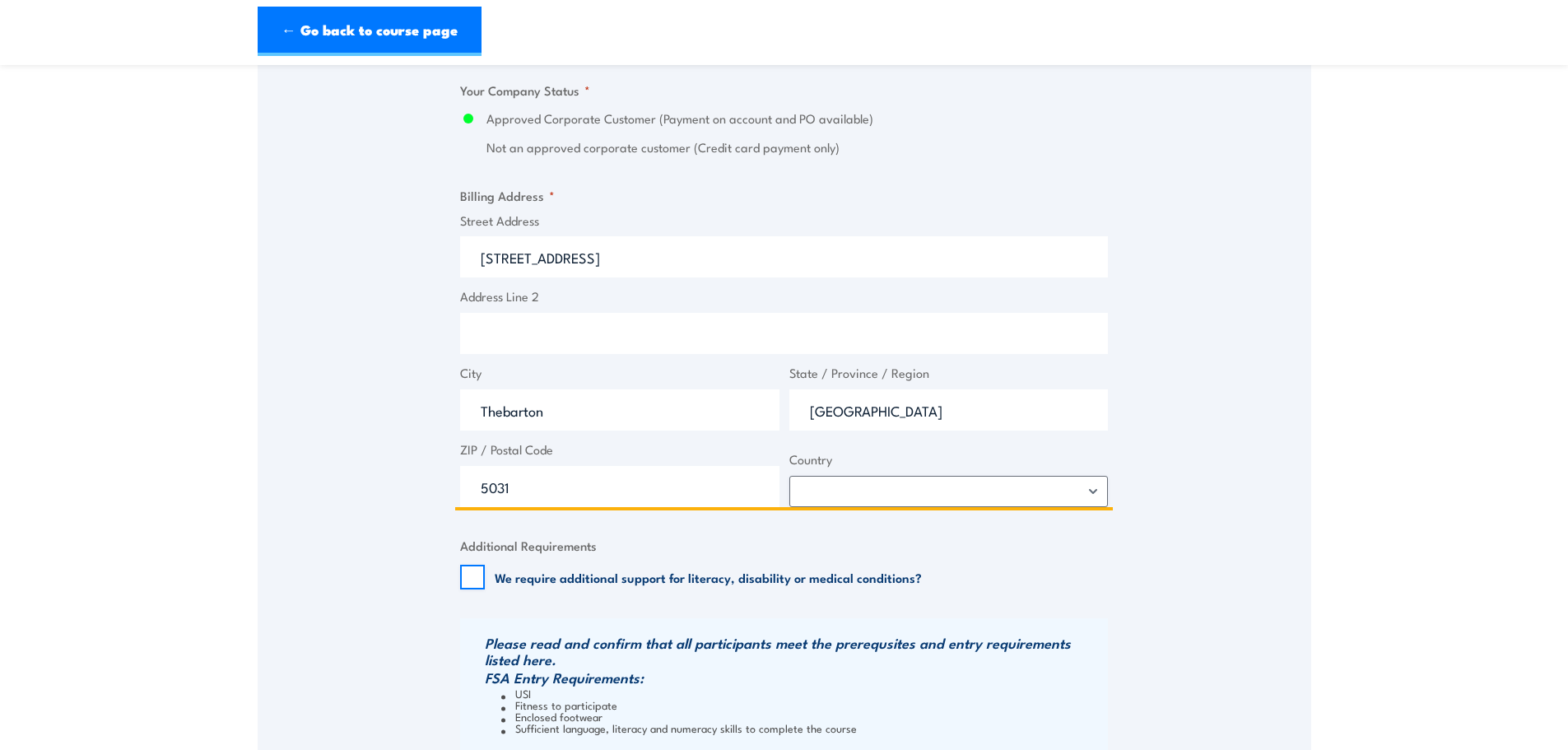
click at [534, 258] on input "40-46 W Thebarton Rd" at bounding box center [784, 257] width 648 height 41
type input "40-46 West Thebarton Rd"
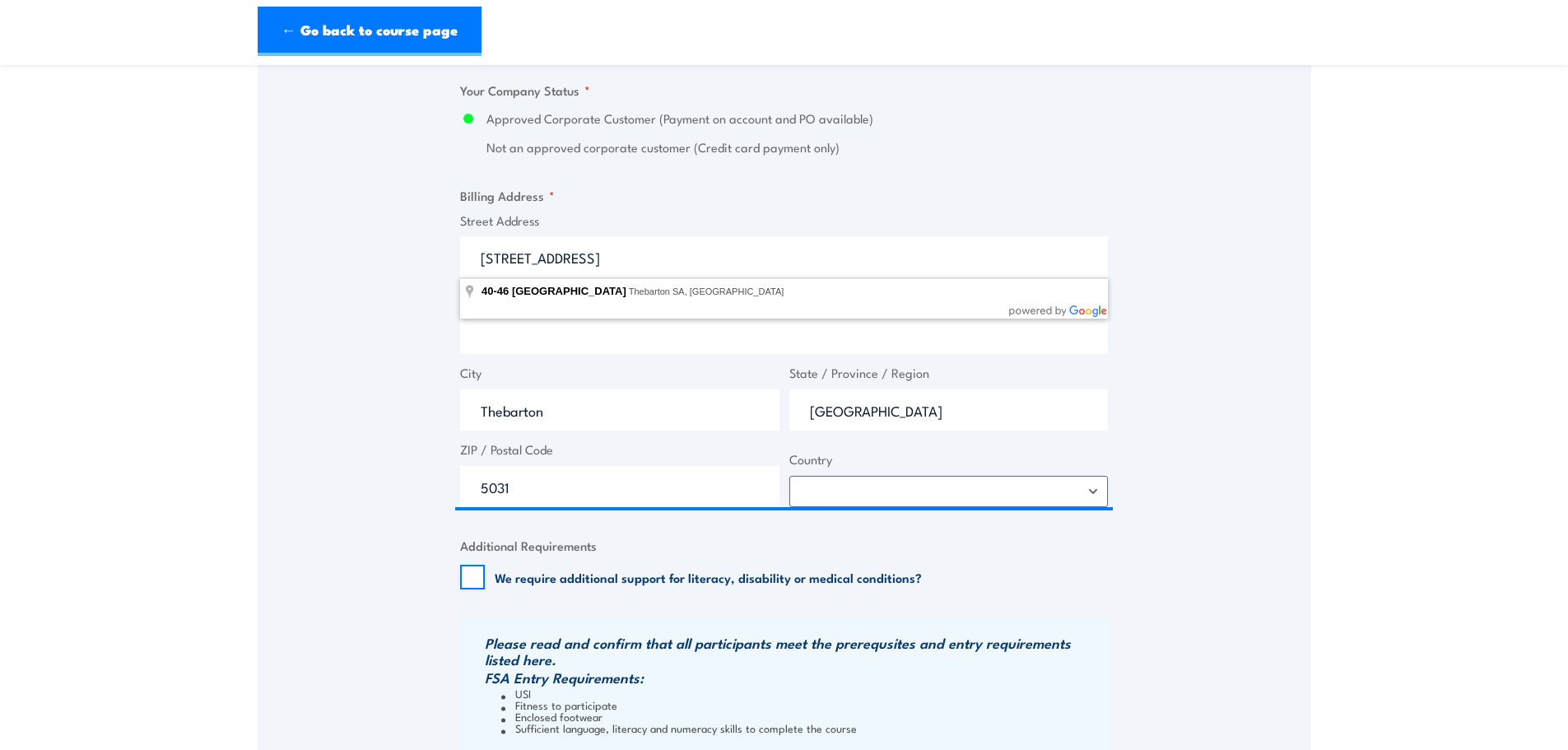
click at [357, 366] on div "Speak to a specialist CALL 1300 885 530 CALL 1300 885 530 " * " indicates requi…" at bounding box center [784, 41] width 1054 height 1816
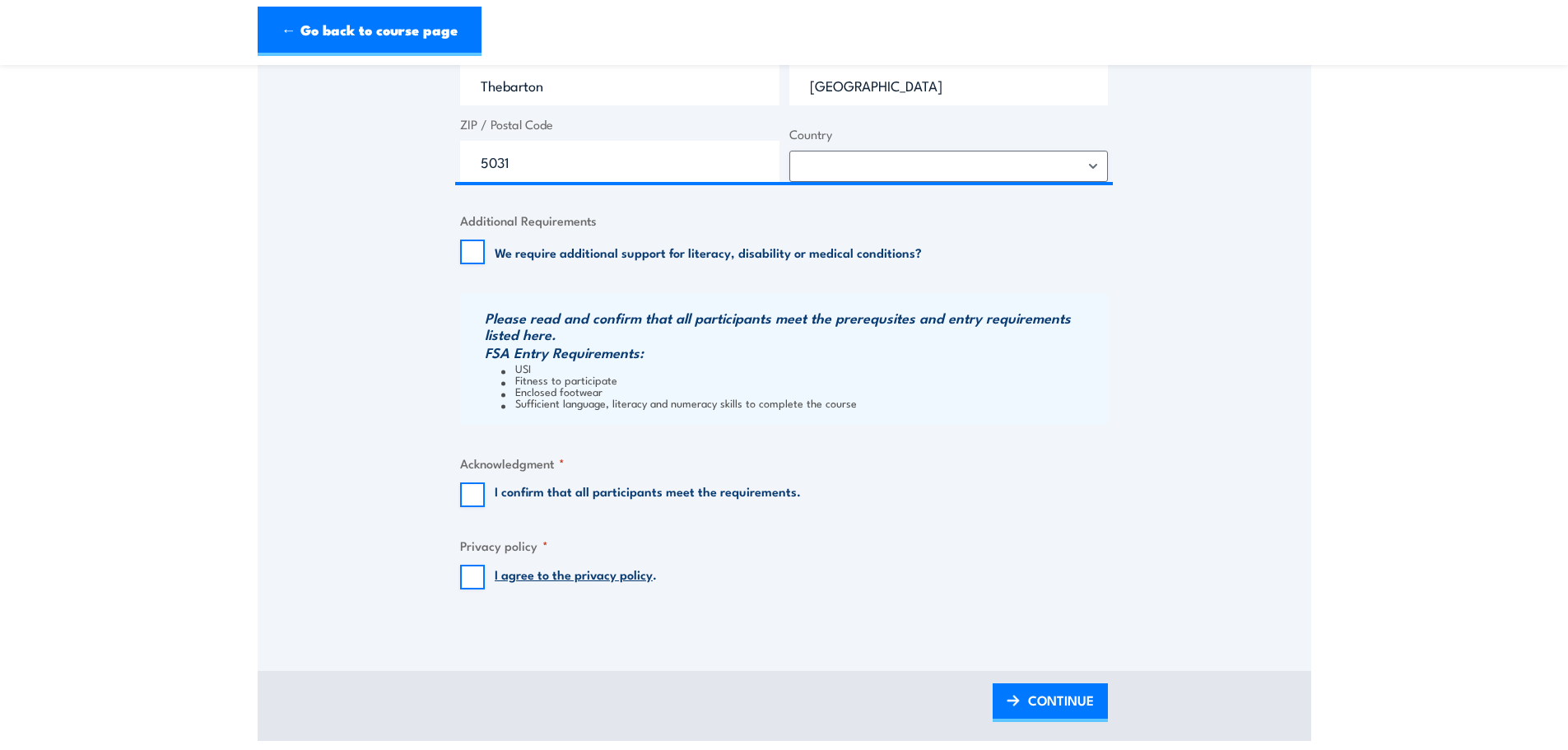
scroll to position [1481, 0]
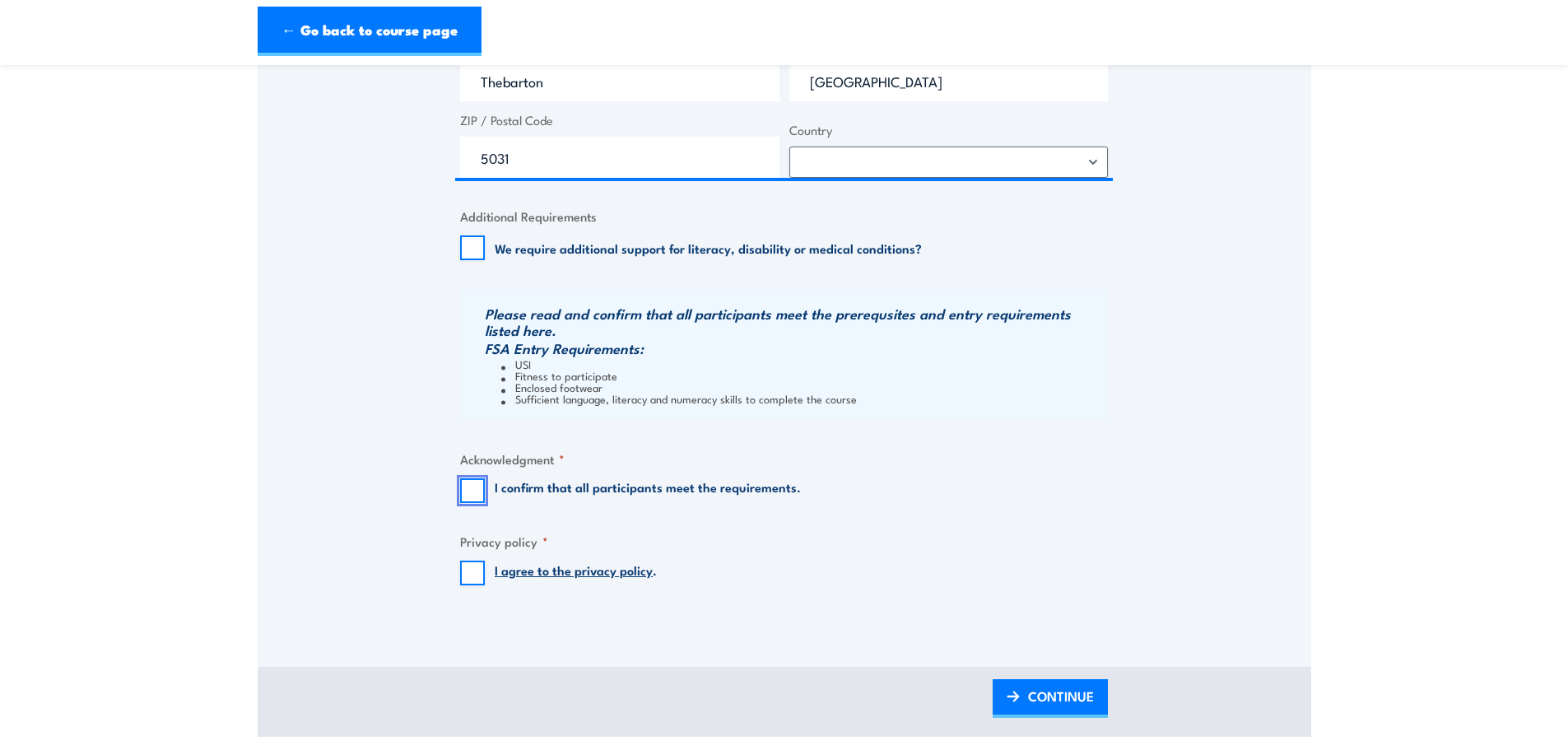
click at [475, 496] on input "I confirm that all participants meet the requirements." at bounding box center [472, 490] width 24 height 24
checkbox input "true"
drag, startPoint x: 480, startPoint y: 568, endPoint x: 493, endPoint y: 570, distance: 13.2
click at [480, 570] on input "I agree to the privacy policy ." at bounding box center [472, 572] width 24 height 24
checkbox input "true"
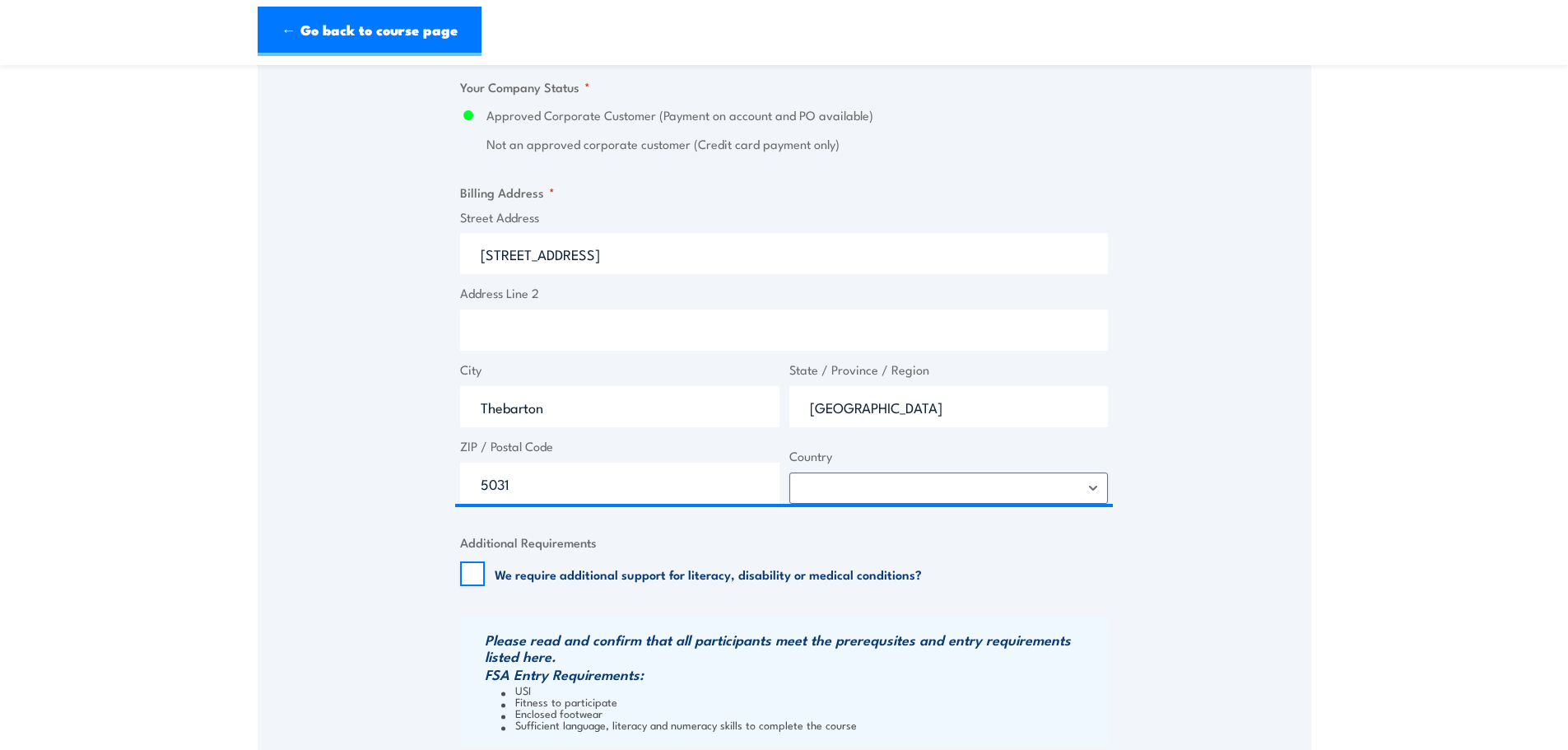
scroll to position [1152, 0]
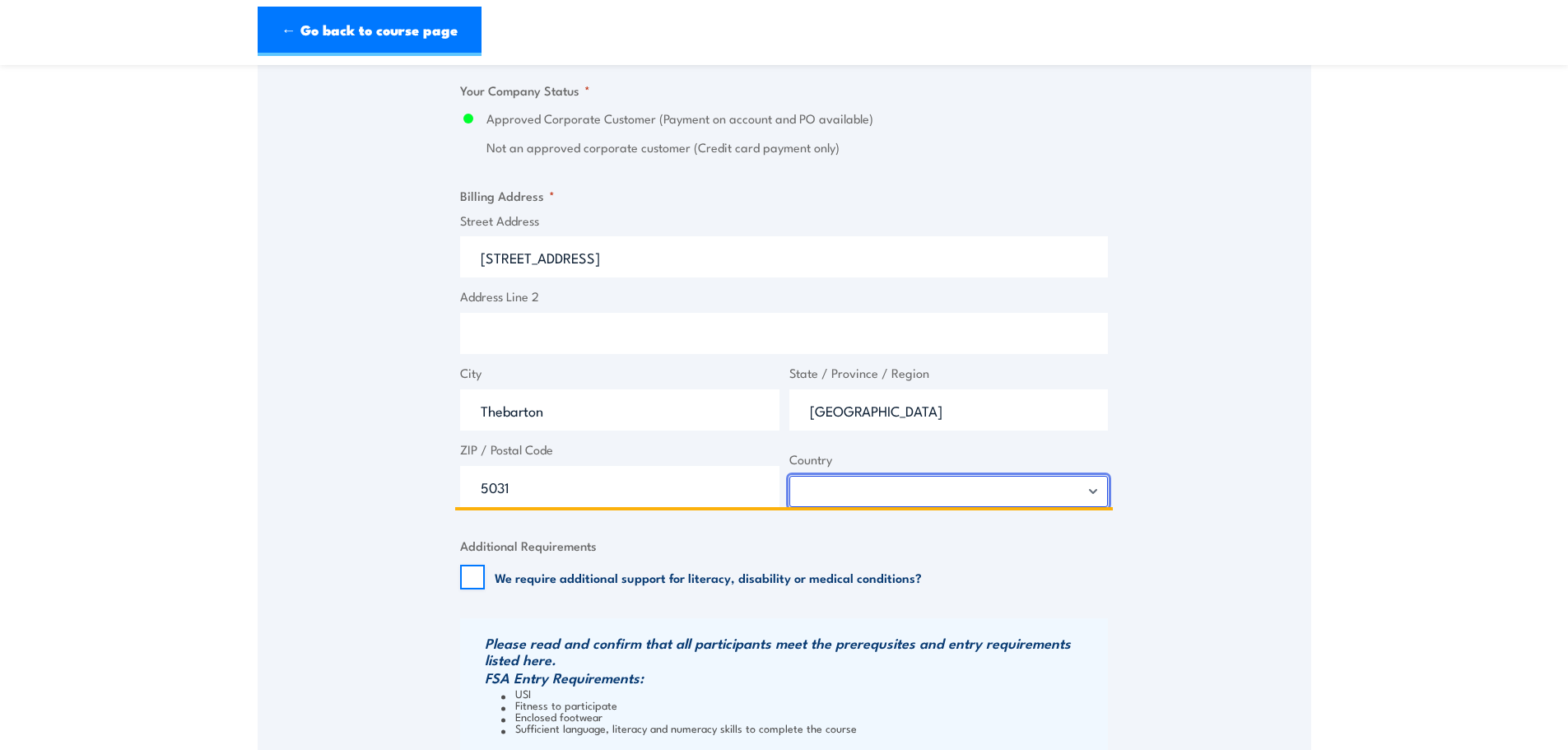
click at [910, 493] on select "Afghanistan Albania Algeria American Samoa Andorra Angola Anguilla Antarctica A…" at bounding box center [949, 491] width 319 height 31
click at [789, 476] on select "Afghanistan Albania Algeria American Samoa Andorra Angola Anguilla Antarctica A…" at bounding box center [949, 491] width 319 height 31
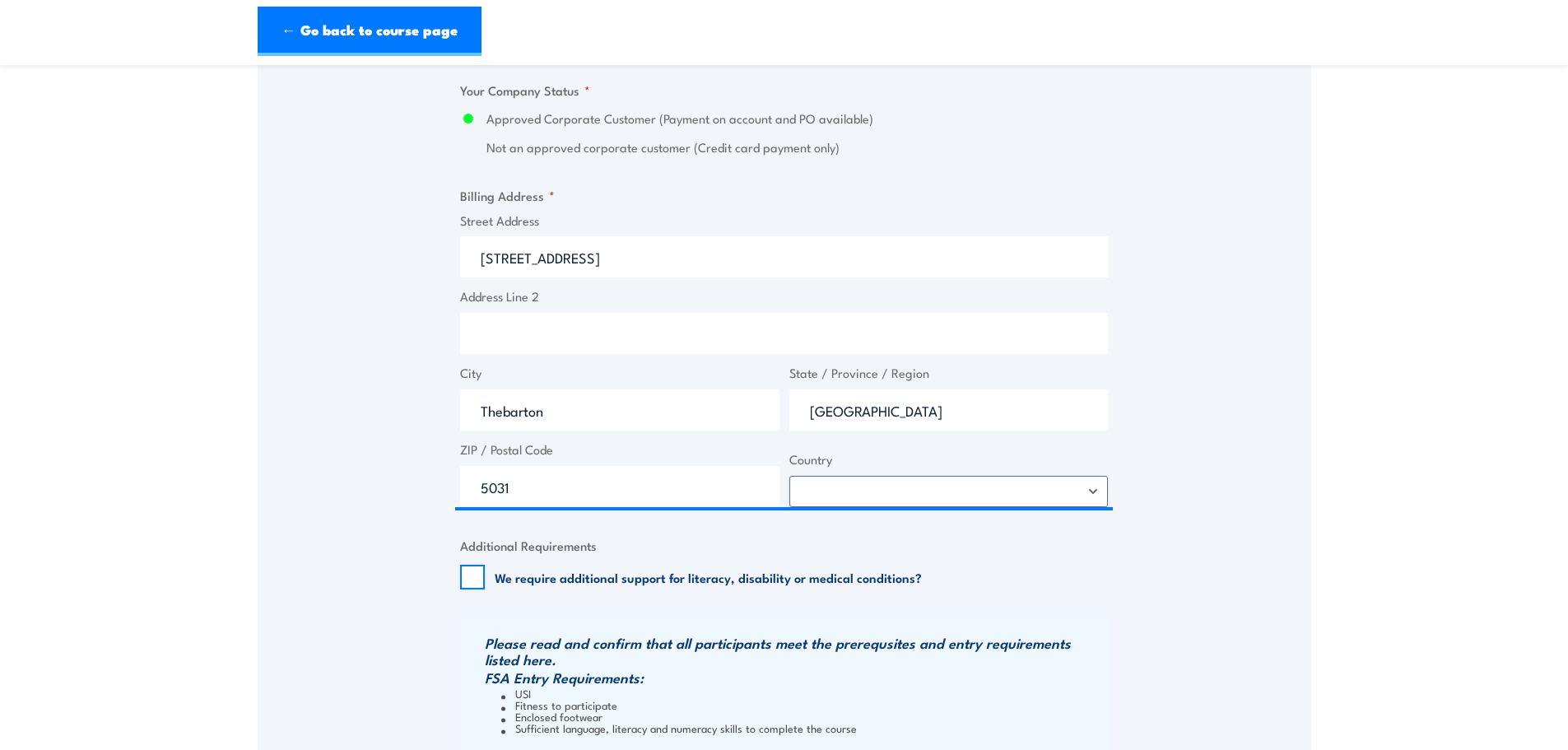
click at [280, 397] on div "Speak to a specialist CALL 1300 885 530 CALL 1300 885 530 " * " indicates requi…" at bounding box center [784, 41] width 1054 height 1816
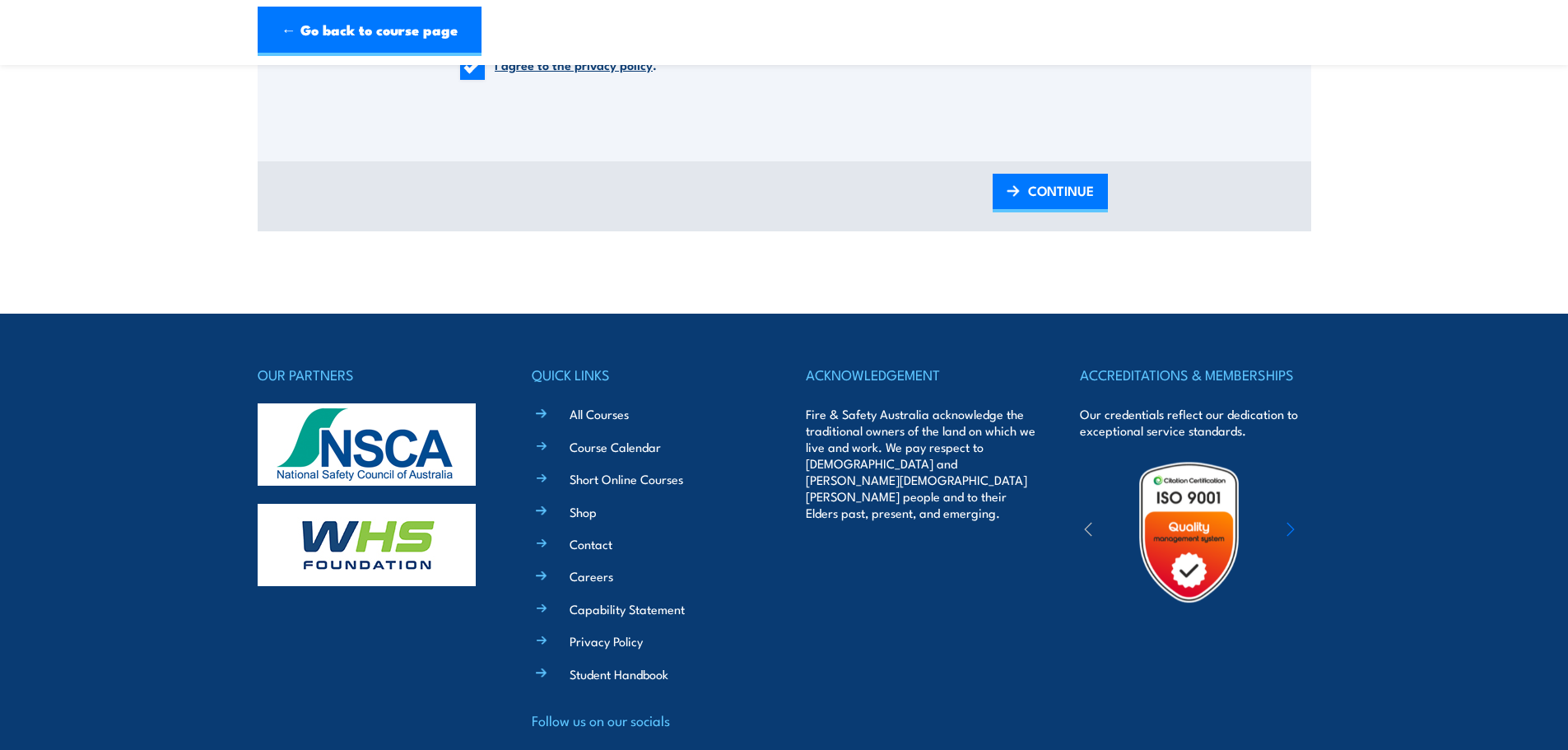
scroll to position [1829, 0]
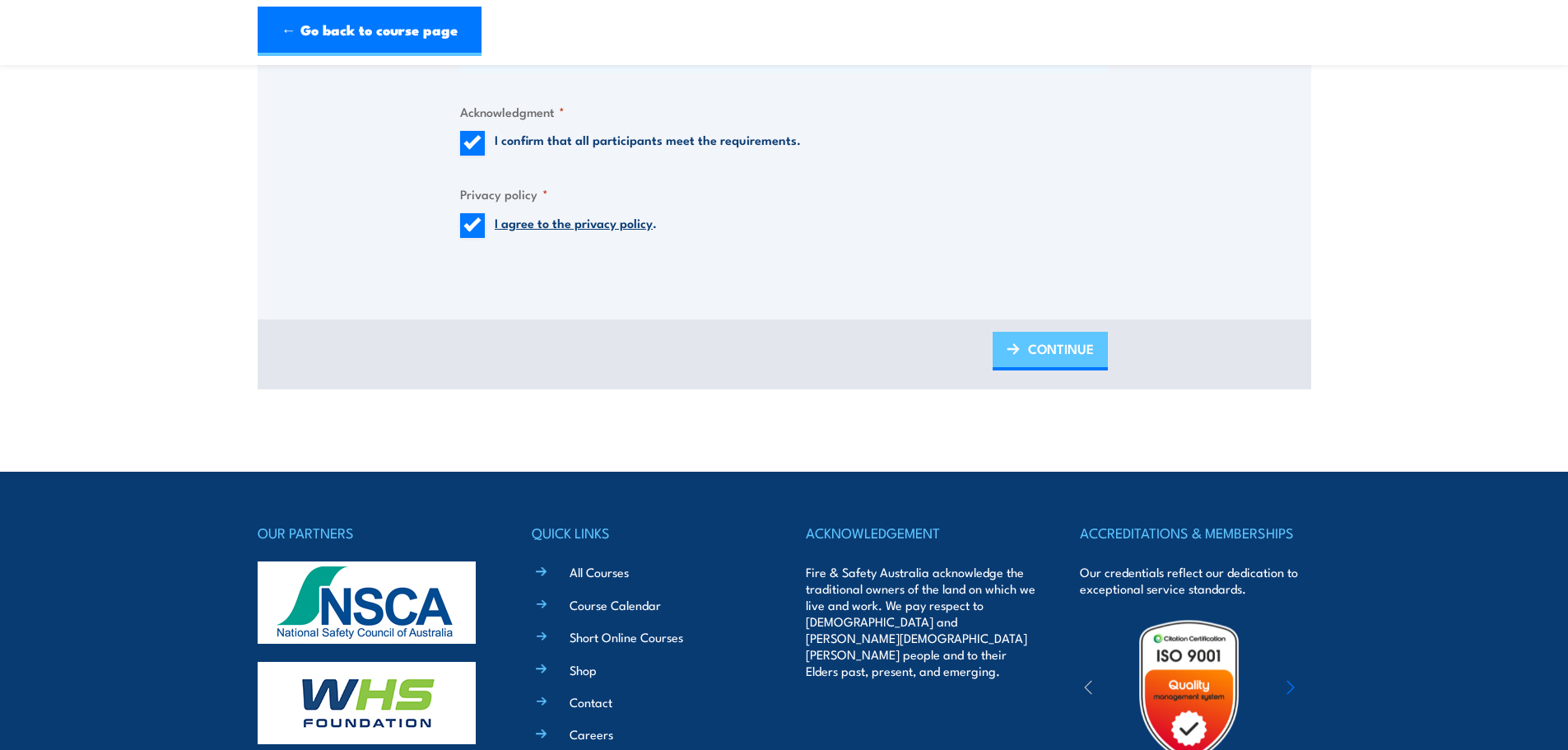
click at [1053, 351] on span "CONTINUE" at bounding box center [1061, 349] width 66 height 44
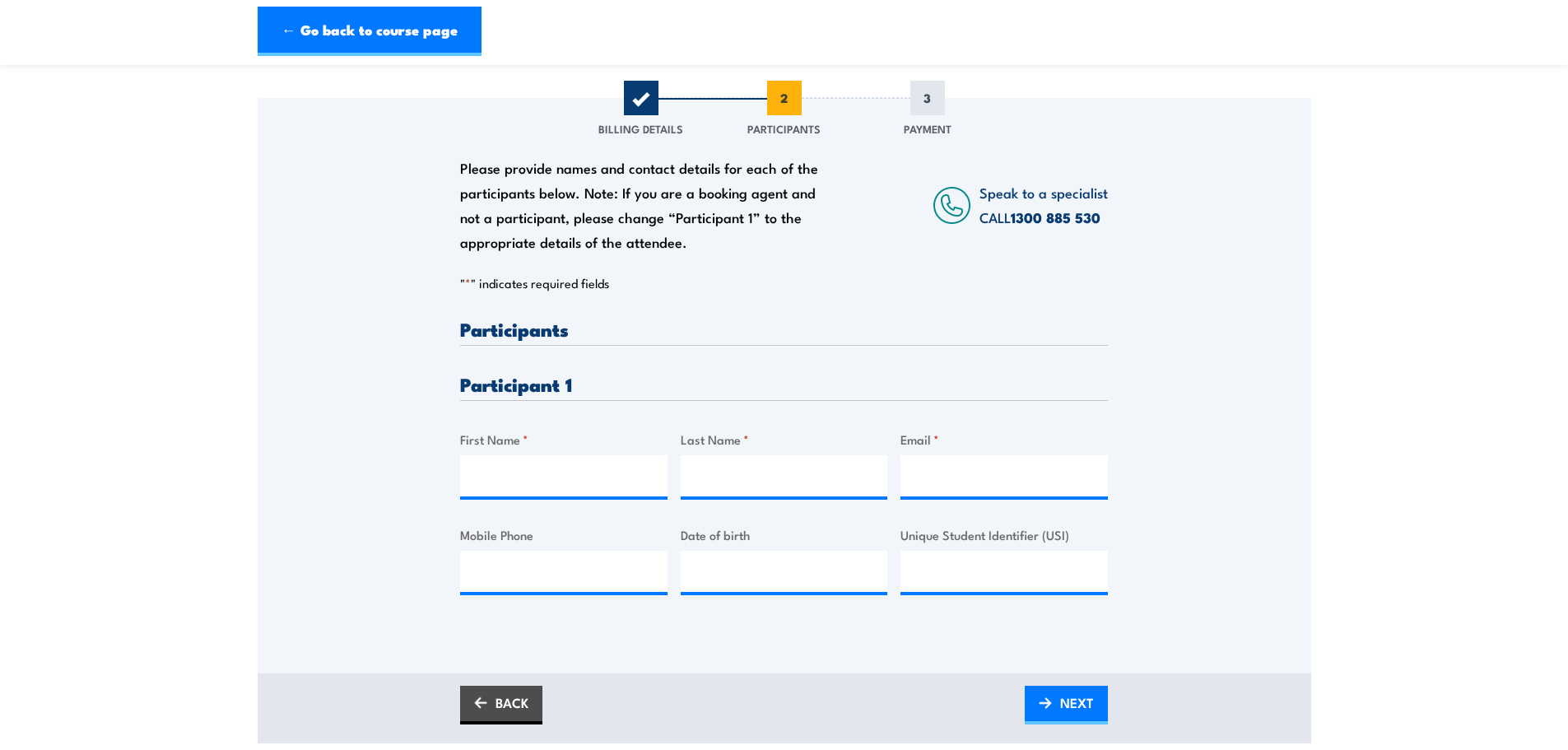
scroll to position [411, 0]
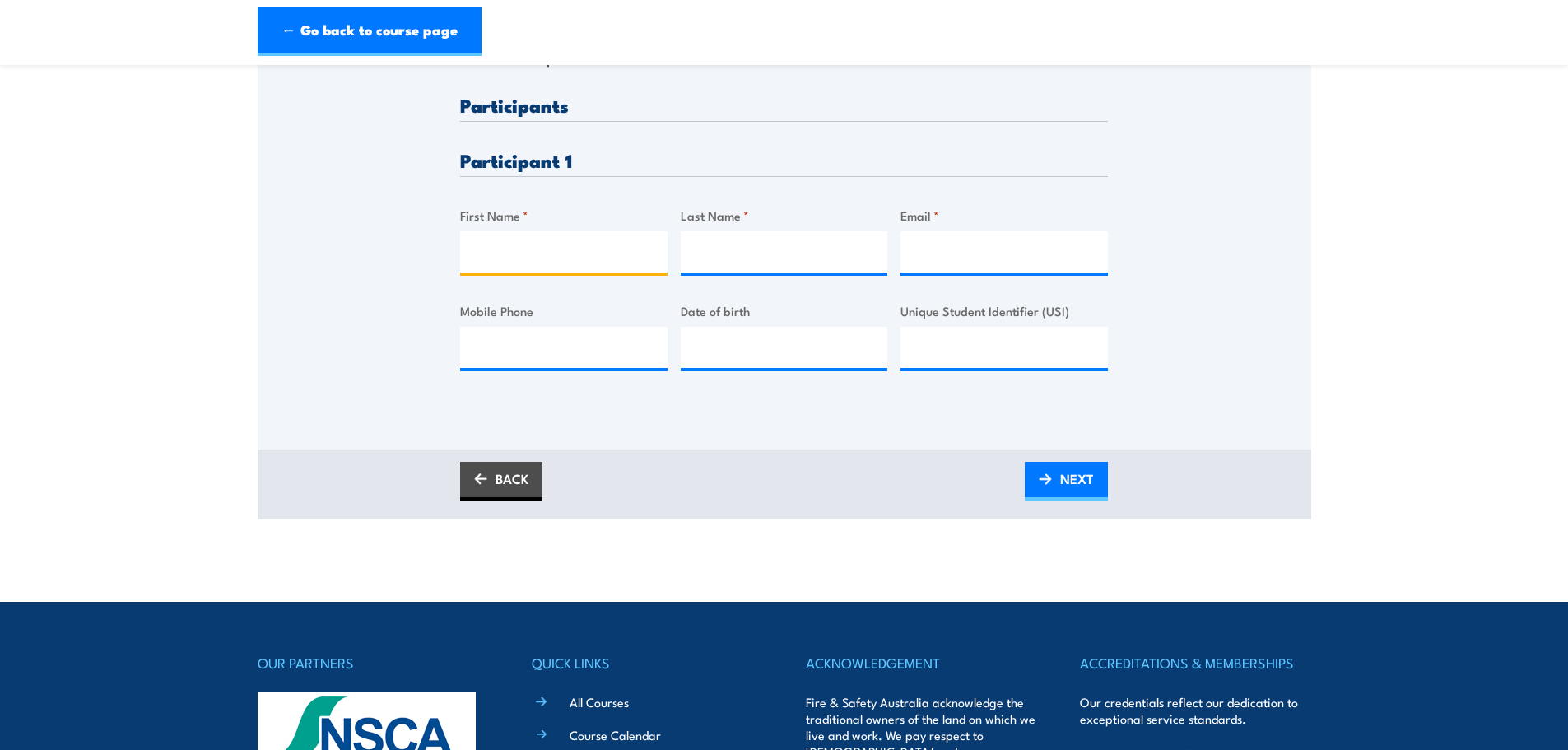
click at [528, 253] on input "First Name *" at bounding box center [564, 252] width 208 height 41
type input "Roman"
click at [784, 250] on input "Last Name *" at bounding box center [785, 252] width 208 height 41
type input "Kravchuk"
click at [630, 367] on input "Mobile Phone" at bounding box center [564, 347] width 208 height 41
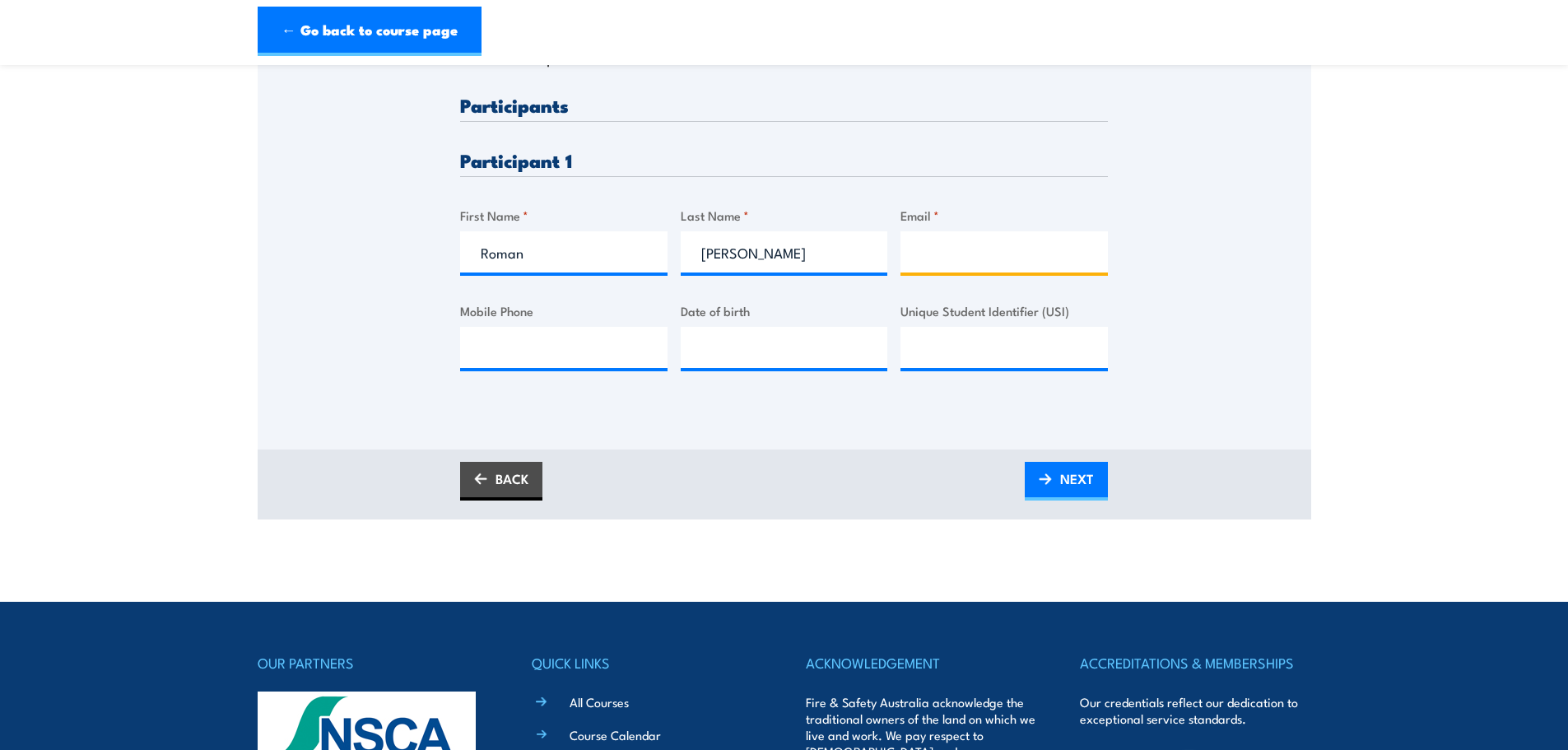
click at [927, 249] on input "Email *" at bounding box center [1004, 252] width 208 height 41
paste input "roman.kravchuk@clarke-energy.com"
type input "roman.kravchuk@clarke-energy.com"
click at [516, 339] on input "Mobile Phone" at bounding box center [564, 347] width 208 height 41
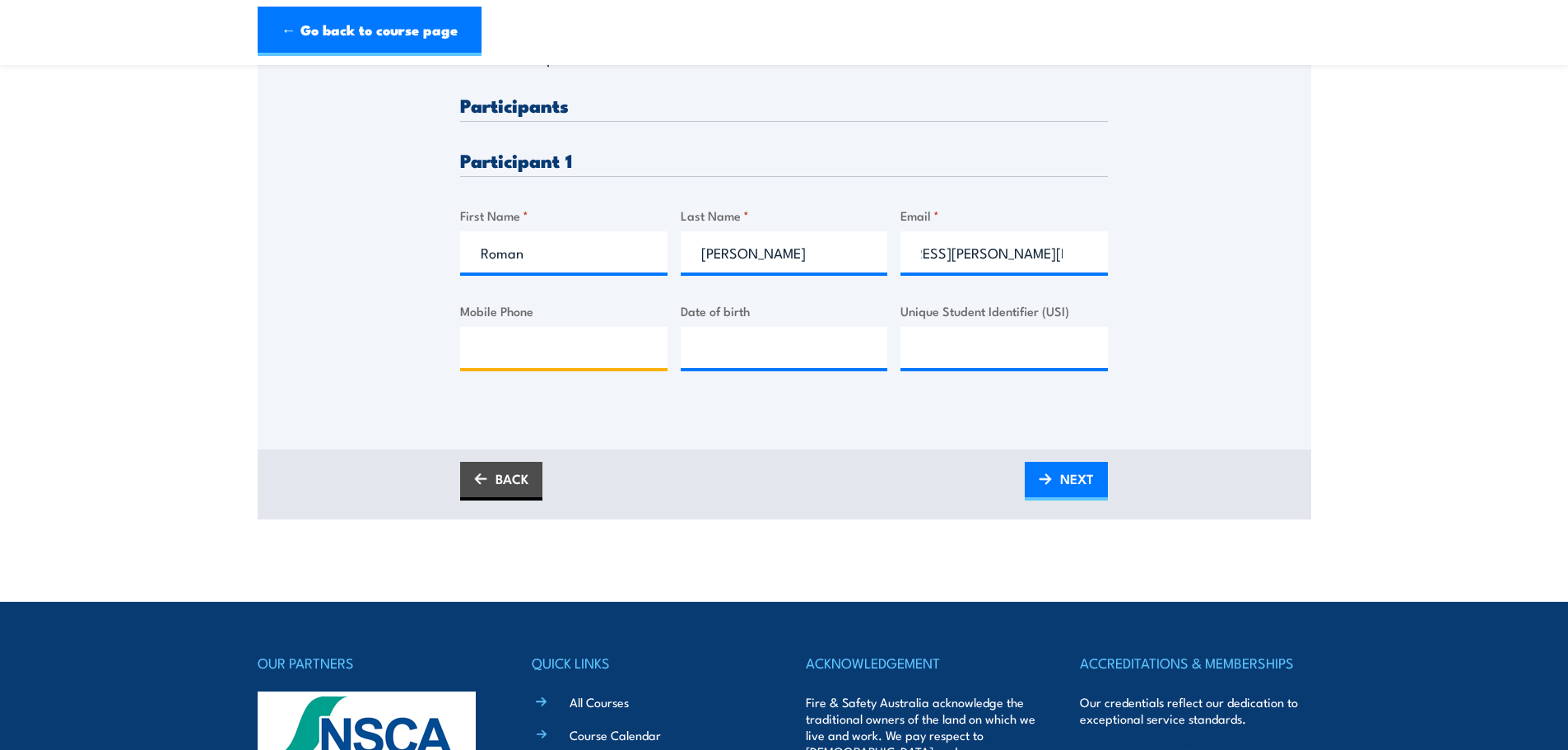
scroll to position [0, 0]
drag, startPoint x: 902, startPoint y: 269, endPoint x: 920, endPoint y: 247, distance: 28.4
click at [903, 267] on input "roman.kravchuk@clarke-energy.com" at bounding box center [1004, 252] width 208 height 41
click at [554, 346] on input "Mobile Phone" at bounding box center [564, 347] width 208 height 41
paste input "+61427397017"
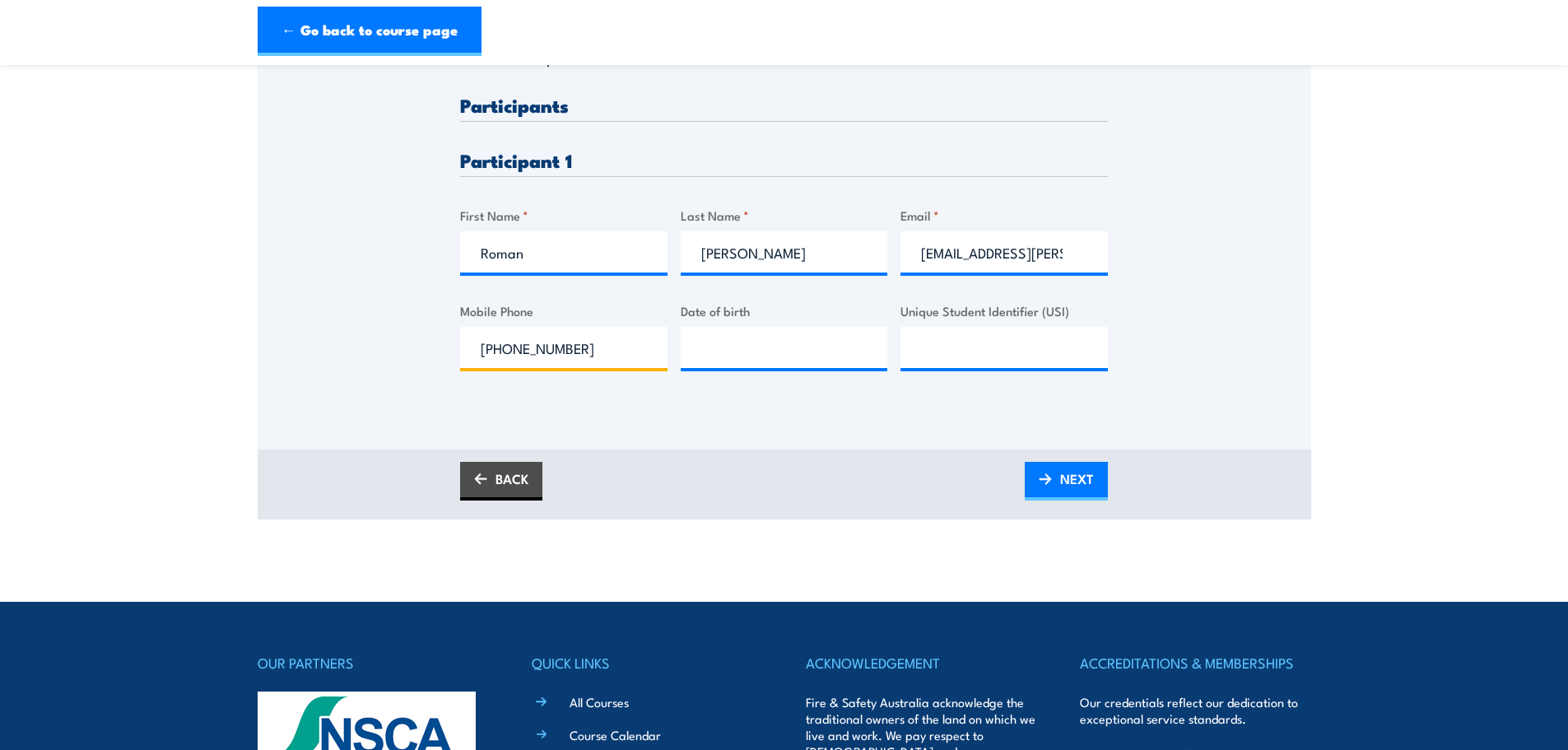
drag, startPoint x: 502, startPoint y: 349, endPoint x: 250, endPoint y: 260, distance: 267.3
click at [289, 290] on div "Please provide names and contact details for each of the participants below. No…" at bounding box center [784, 139] width 1054 height 529
type input "0427397017"
type input "__/__/____"
click at [942, 354] on input "Unique Student Identifier (USI)" at bounding box center [1004, 347] width 208 height 41
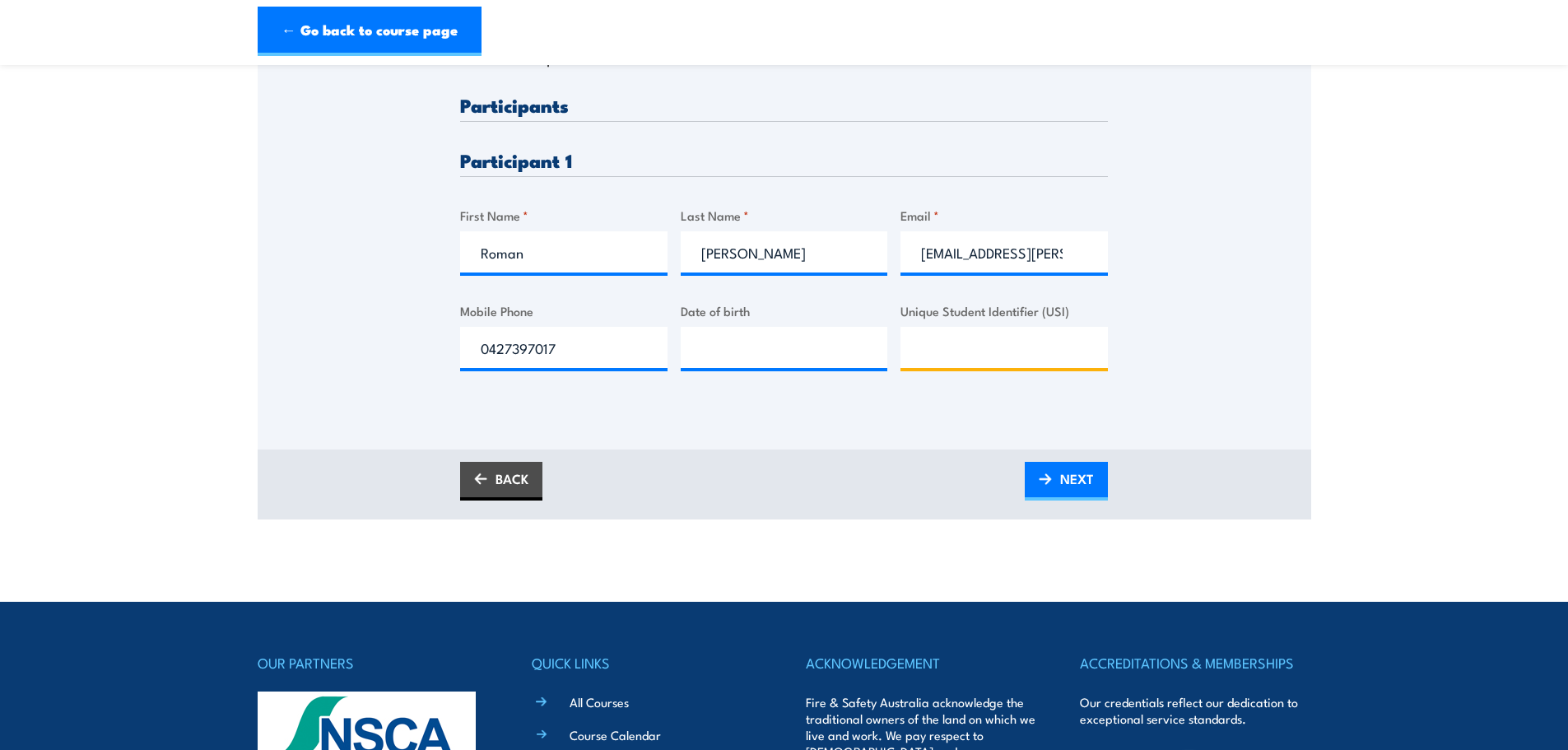
paste input "ZAJXKS84FS"
type input "ZAJXKS84FS"
drag, startPoint x: 1220, startPoint y: 362, endPoint x: 1201, endPoint y: 359, distance: 19.2
click at [1220, 361] on div "Please provide names and contact details for each of the participants below. No…" at bounding box center [784, 139] width 1054 height 529
click at [730, 359] on input "__/__/____" at bounding box center [785, 347] width 208 height 41
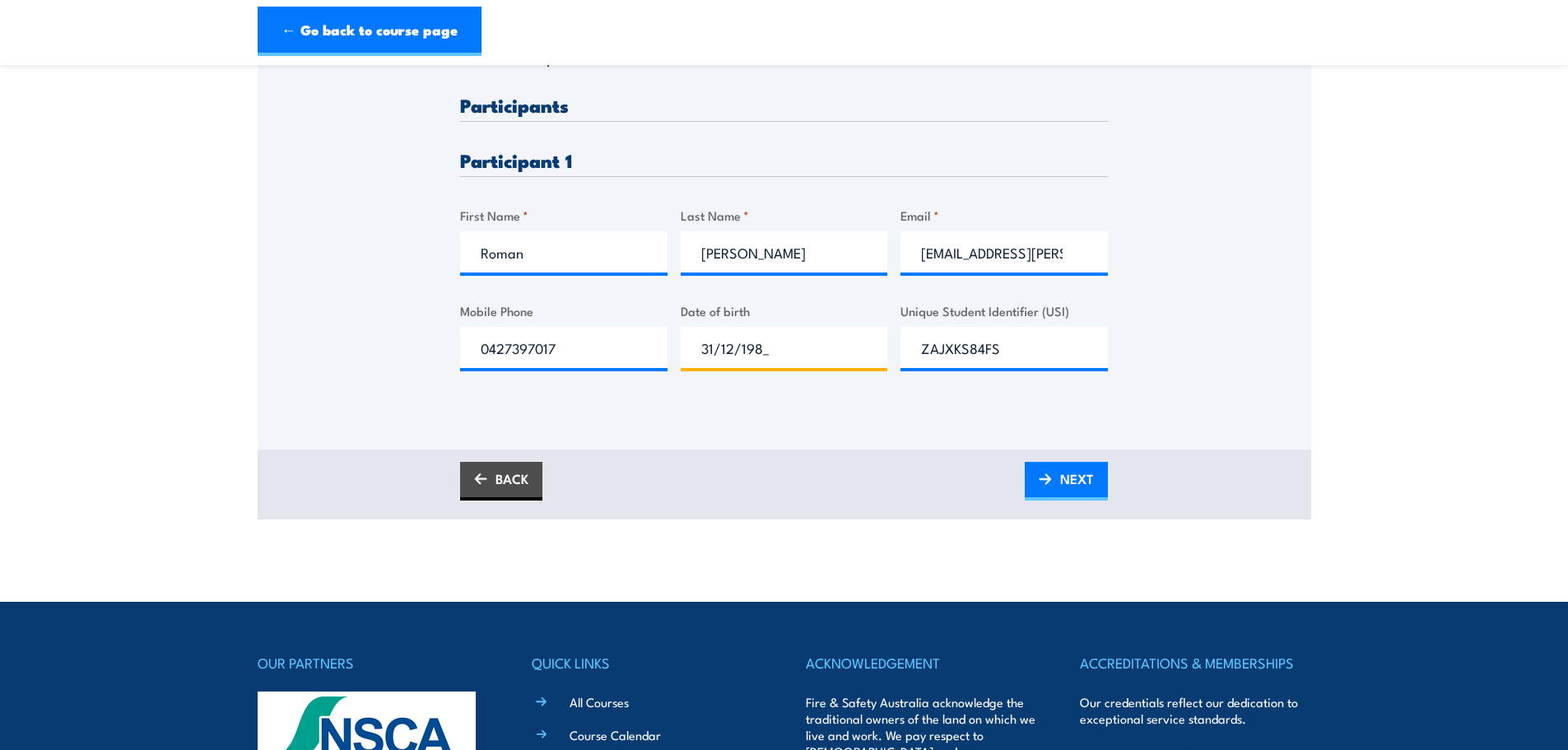
type input "31/12/1980"
click at [804, 416] on div "Please provide names and contact details for each of the participants below. No…" at bounding box center [784, 161] width 1054 height 575
click at [1071, 471] on span "NEXT" at bounding box center [1077, 479] width 34 height 44
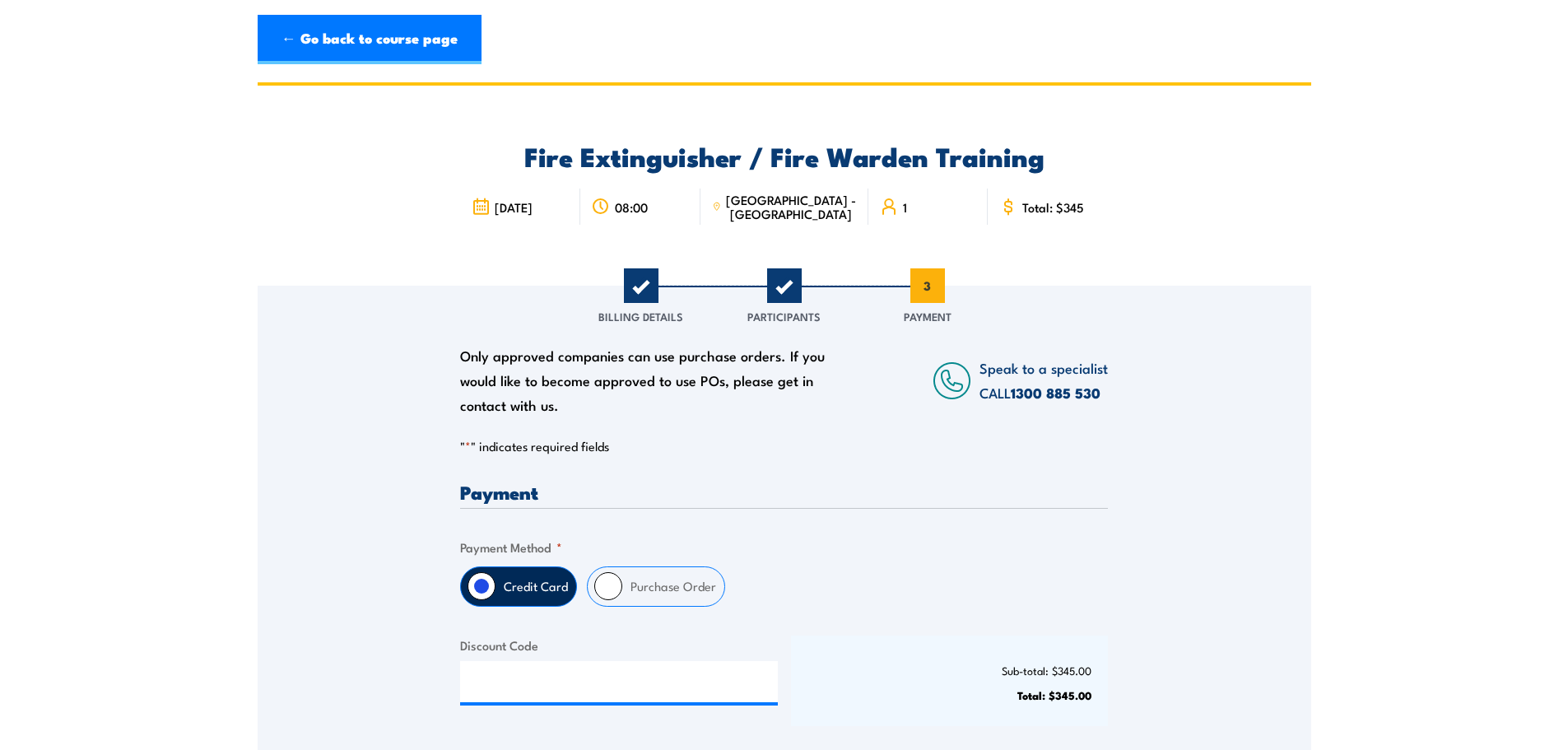
drag, startPoint x: 596, startPoint y: 579, endPoint x: 604, endPoint y: 589, distance: 12.8
click at [595, 577] on div "Purchase Order" at bounding box center [656, 586] width 139 height 41
click at [612, 589] on input "Purchase Order" at bounding box center [607, 585] width 28 height 28
radio input "true"
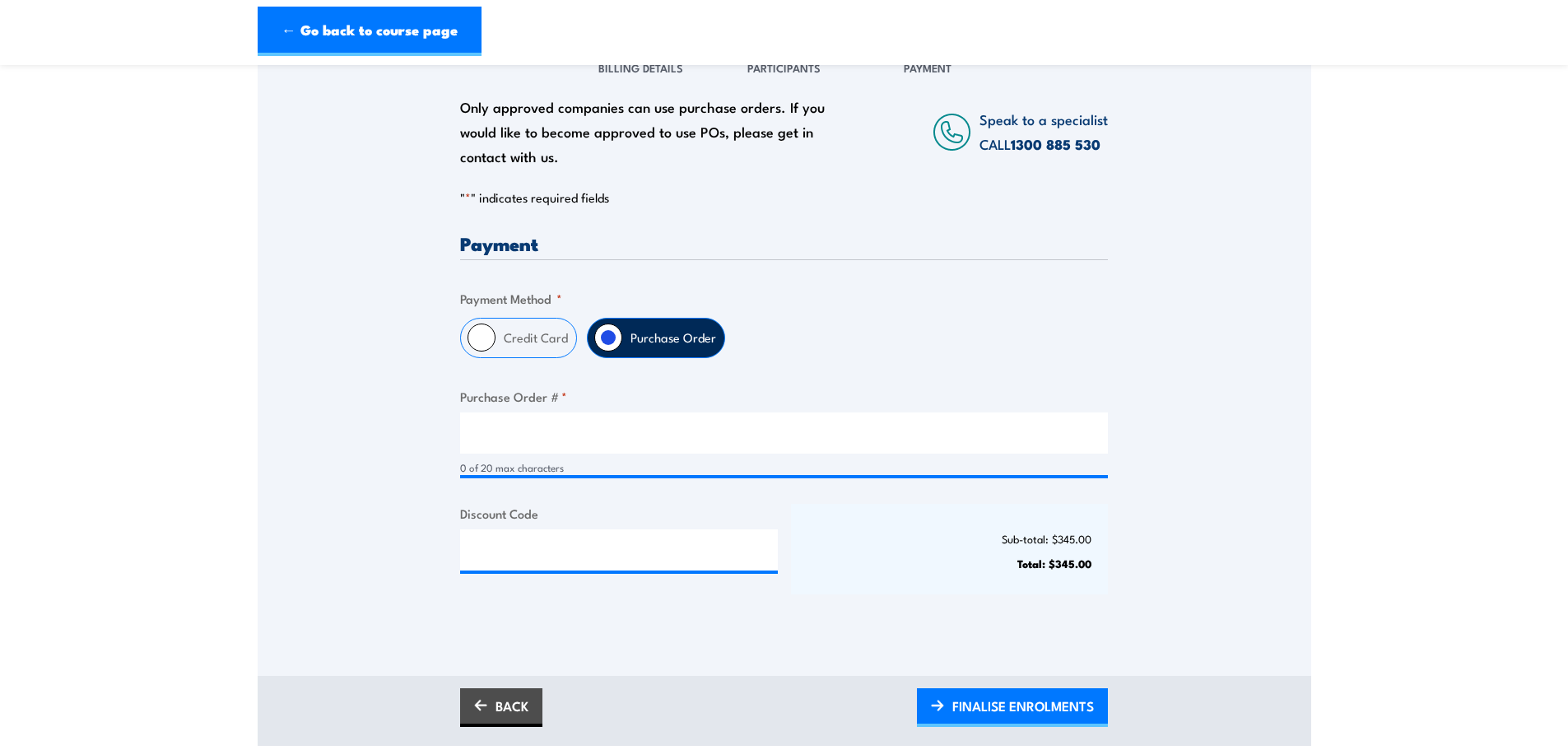
scroll to position [411, 0]
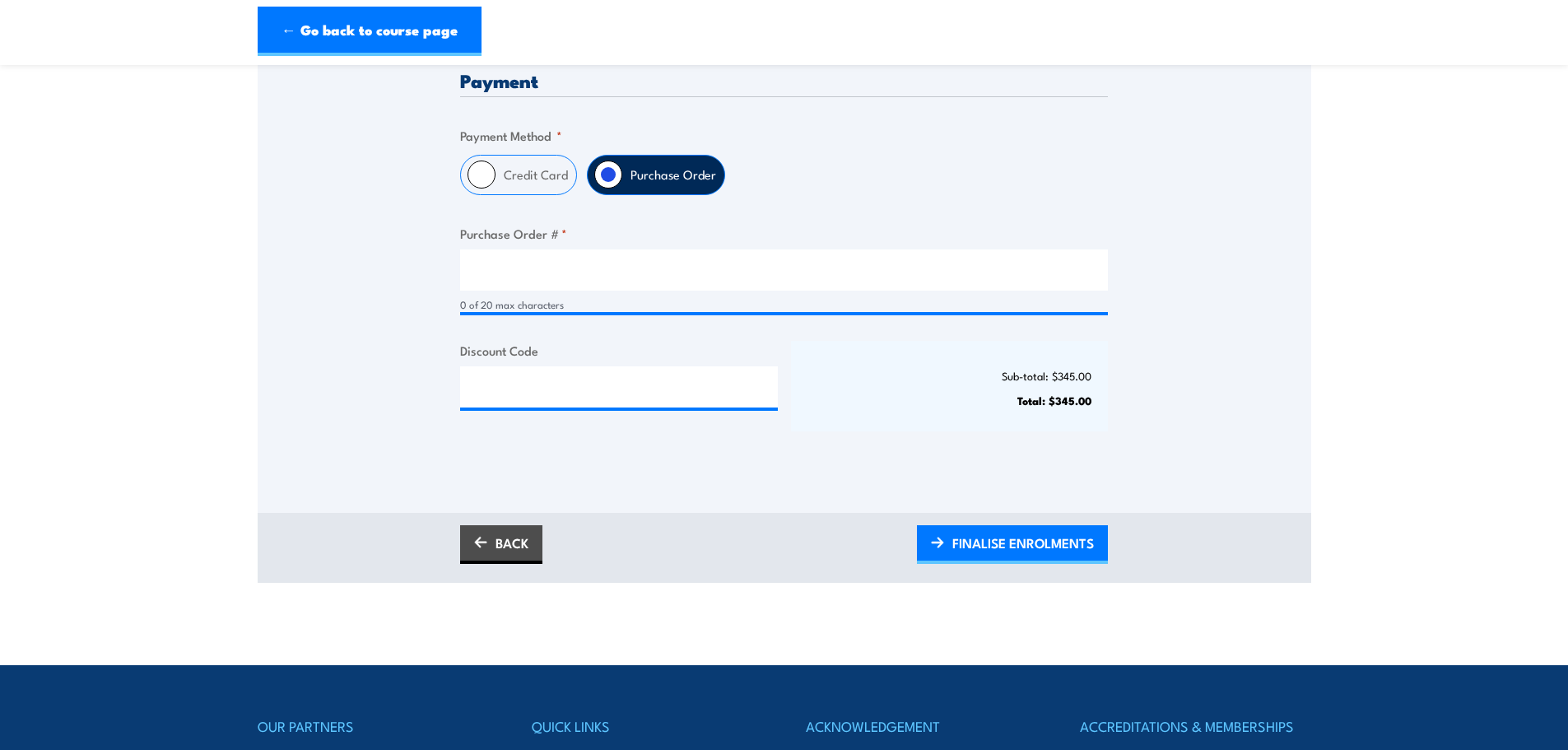
click at [1420, 377] on section "Fire Extinguisher / Fire Warden Training 08:00 1 "" at bounding box center [784, 126] width 1568 height 911
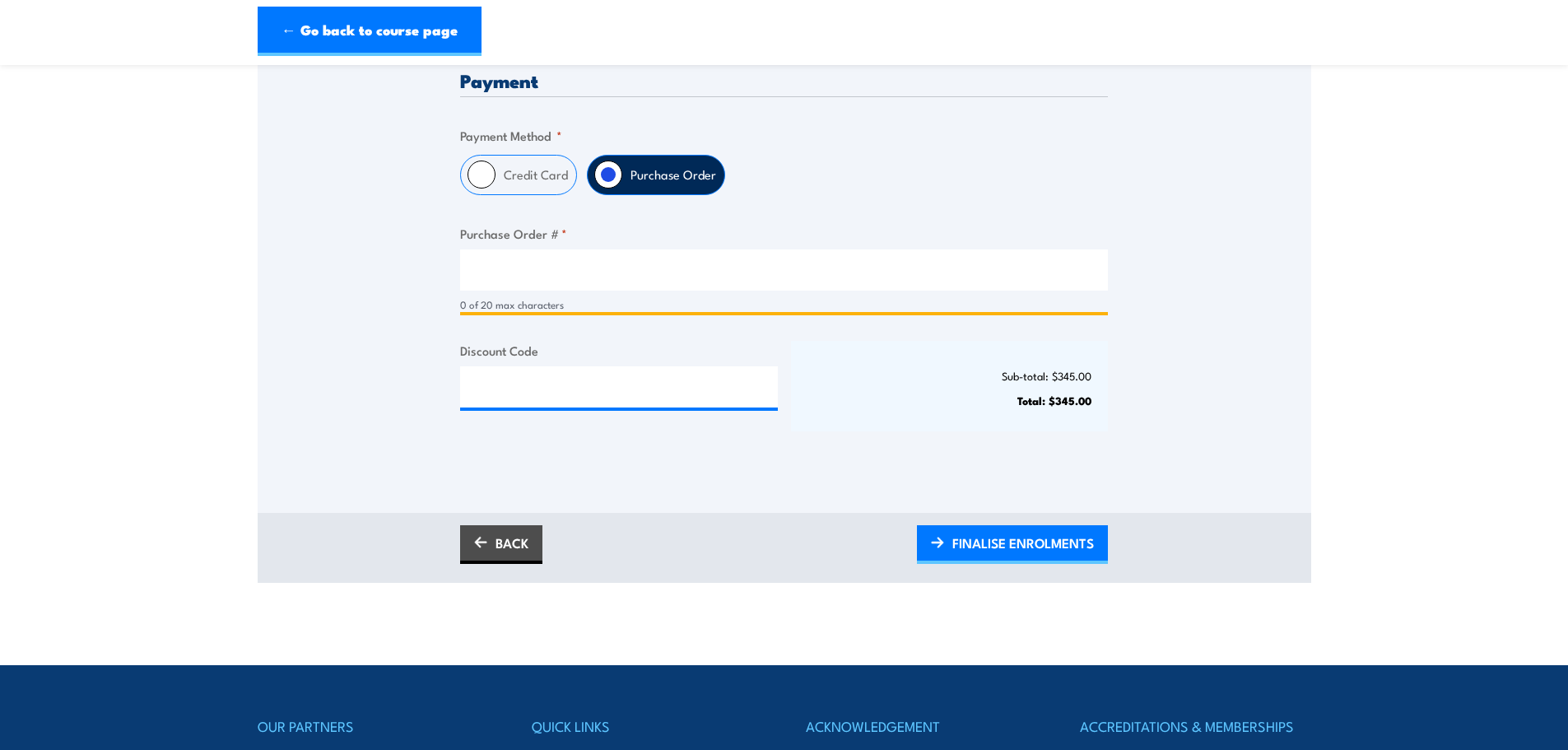
click at [504, 255] on input "Purchase Order # *" at bounding box center [784, 269] width 648 height 41
paste input "031329"
click at [468, 269] on input "031329" at bounding box center [784, 269] width 648 height 41
type input "031329"
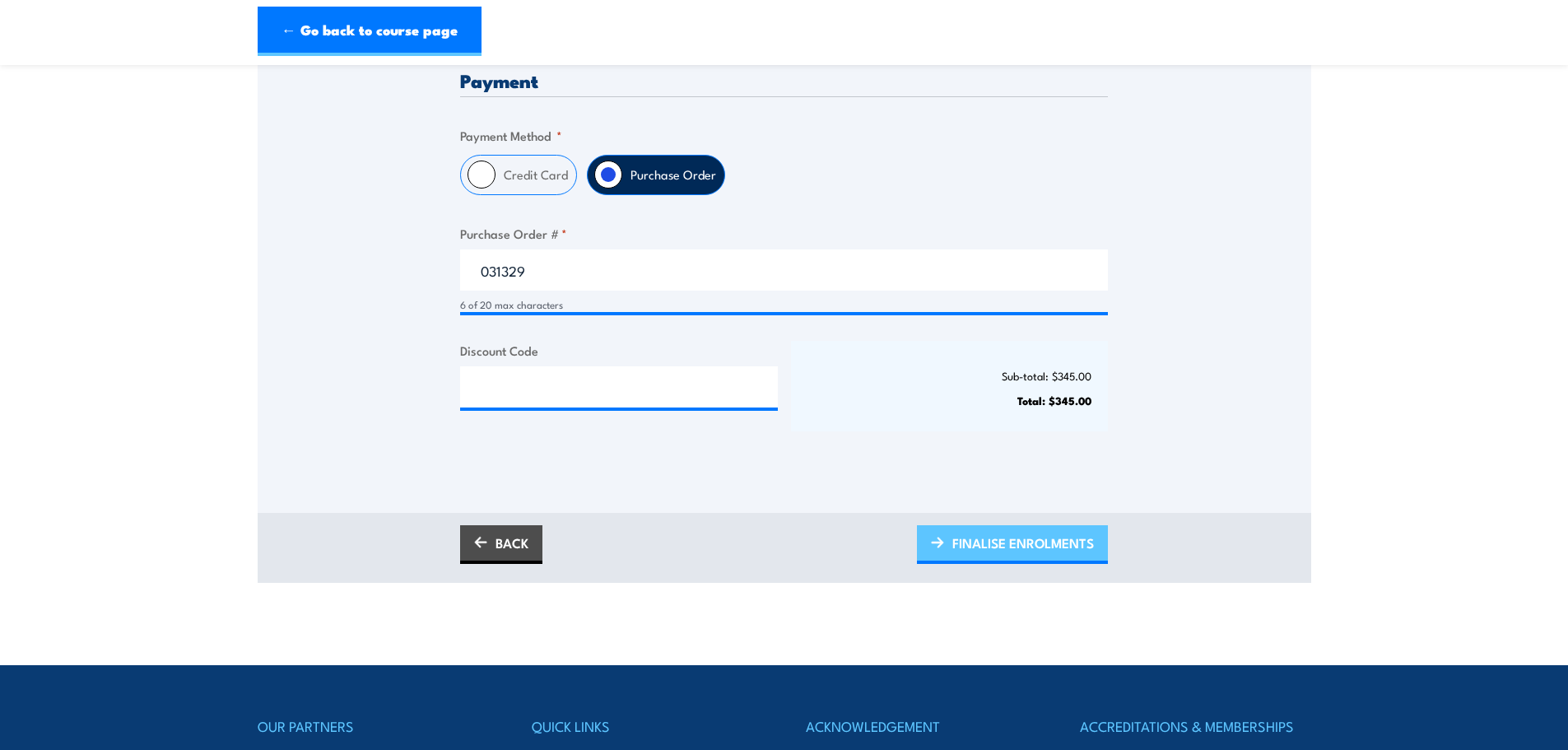
drag, startPoint x: 1000, startPoint y: 541, endPoint x: 1031, endPoint y: 543, distance: 31.1
click at [1002, 541] on span "FINALISE ENROLMENTS" at bounding box center [1023, 543] width 142 height 44
